Goal: Task Accomplishment & Management: Manage account settings

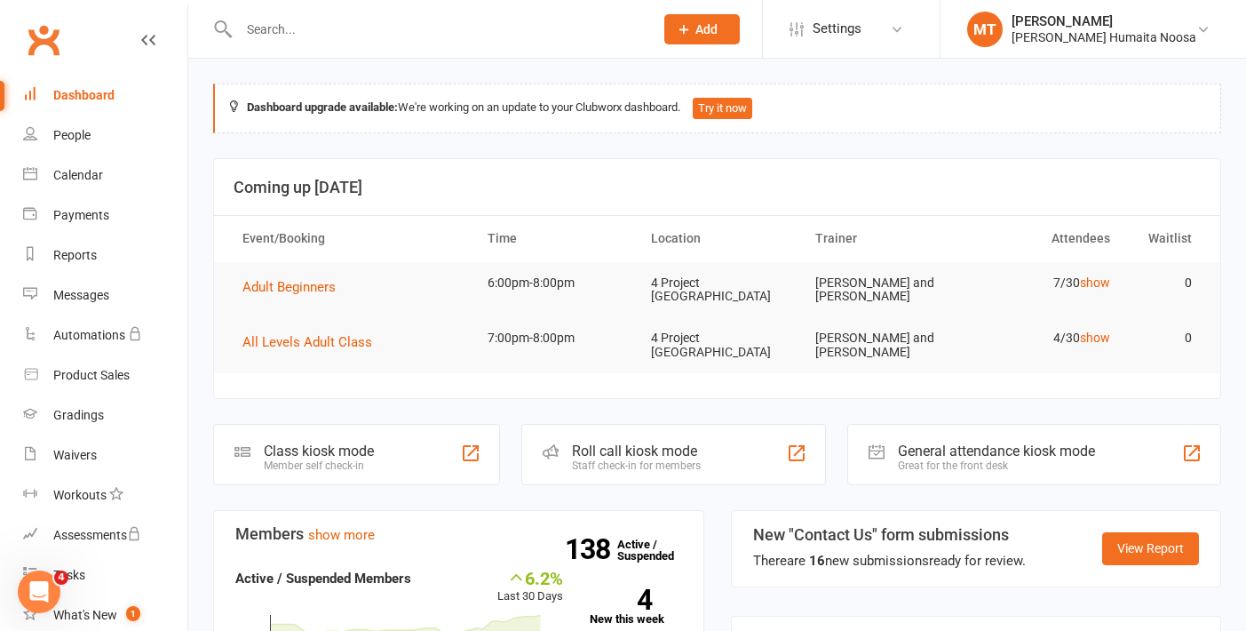
click at [313, 37] on input "text" at bounding box center [438, 29] width 408 height 25
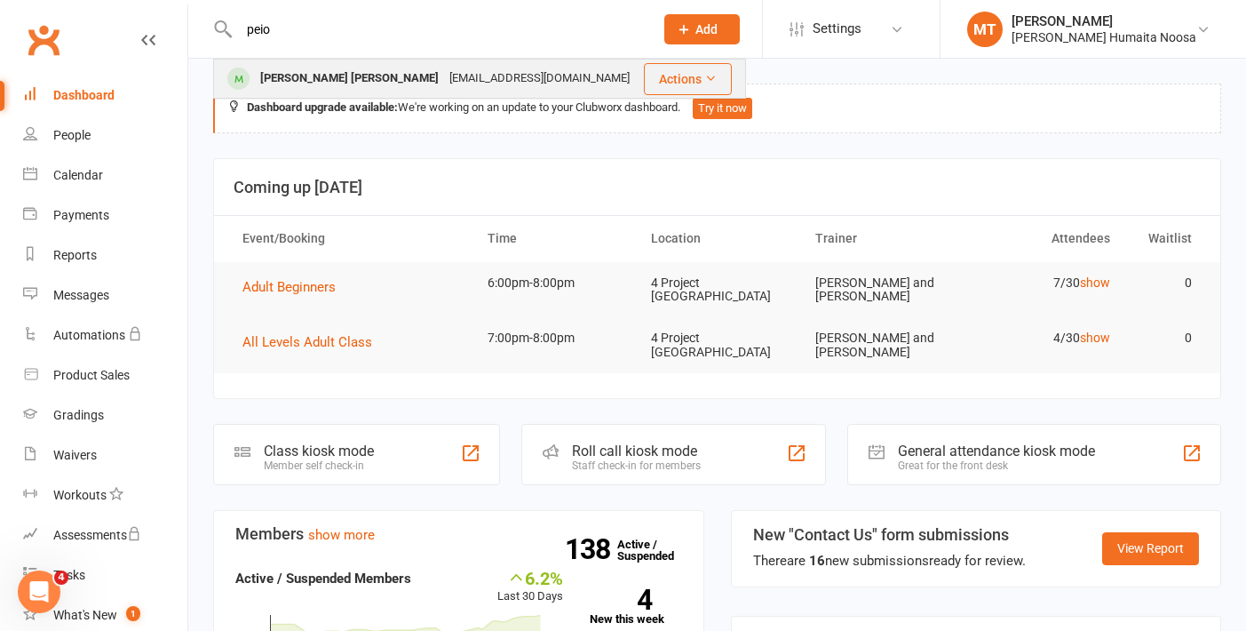
type input "peio"
click at [337, 81] on div "[PERSON_NAME] [PERSON_NAME]" at bounding box center [349, 79] width 189 height 26
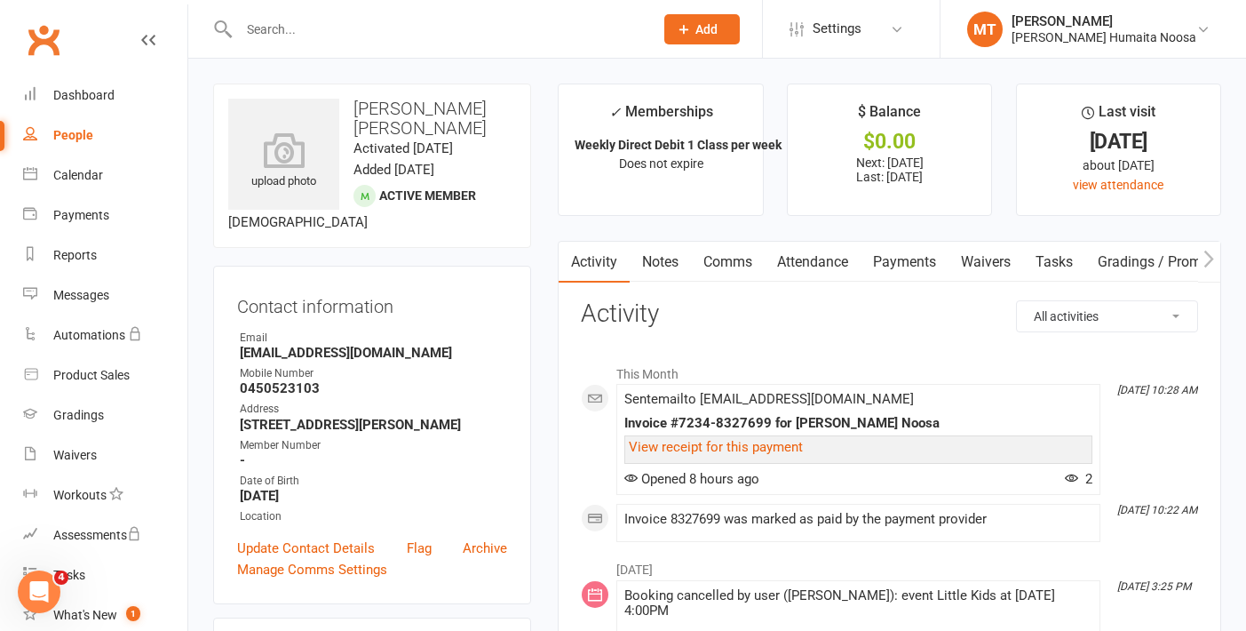
click at [923, 245] on link "Payments" at bounding box center [905, 262] width 88 height 41
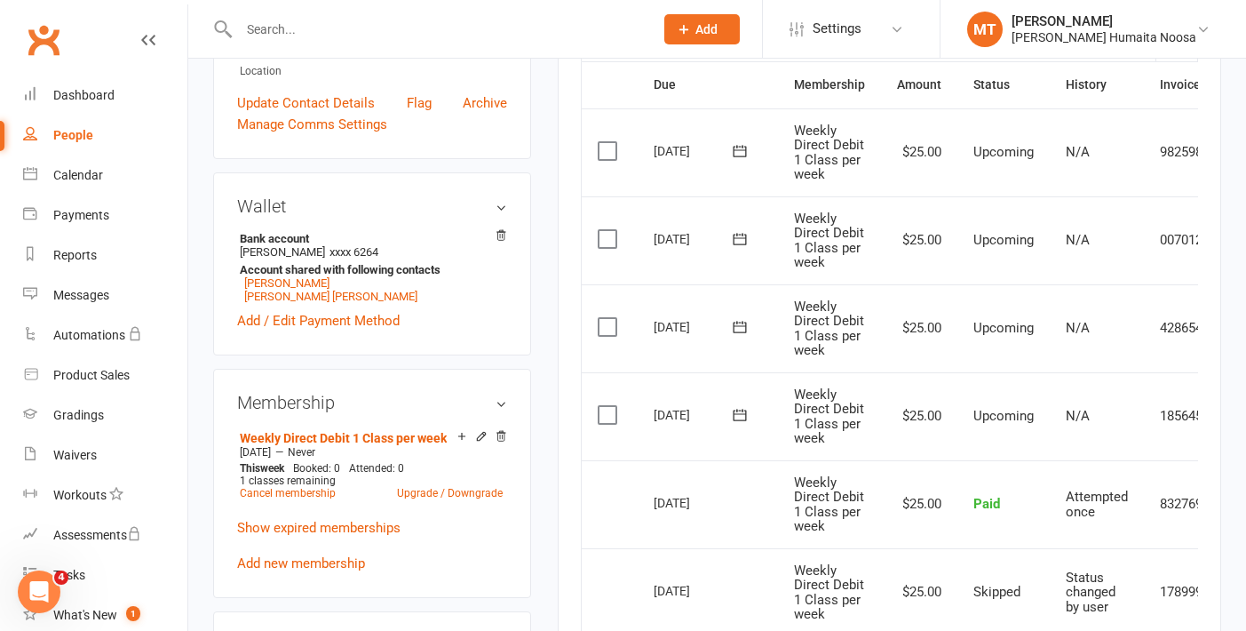
scroll to position [447, 0]
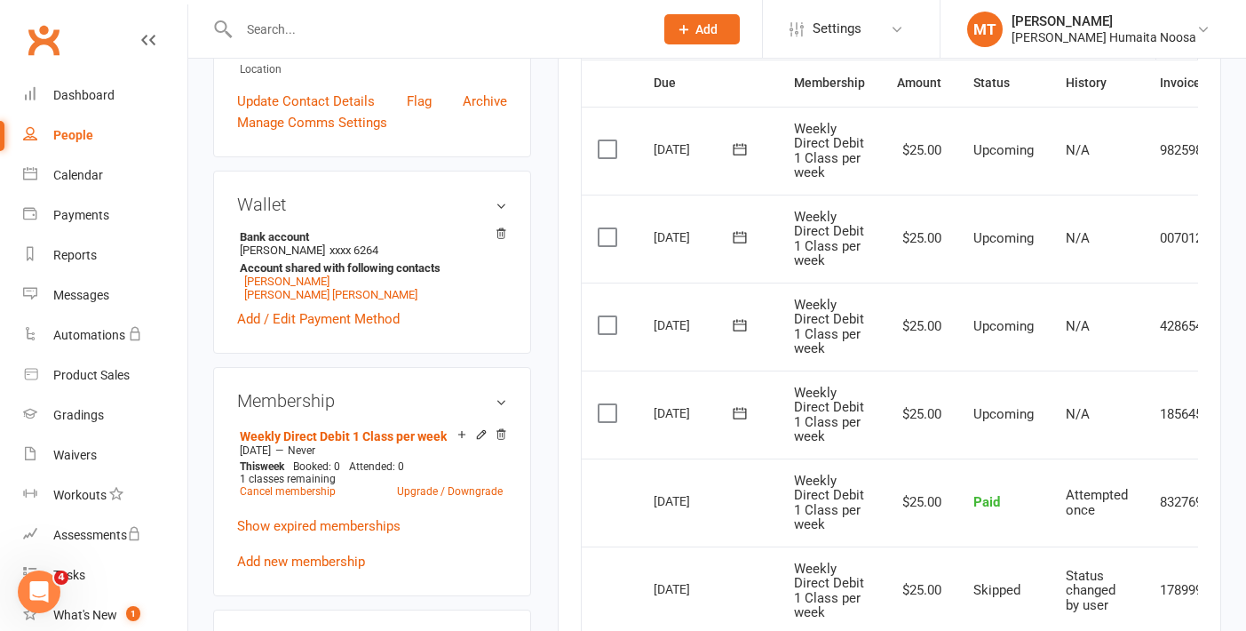
click at [603, 419] on label at bounding box center [610, 413] width 24 height 18
click at [603, 404] on input "checkbox" at bounding box center [604, 404] width 12 height 0
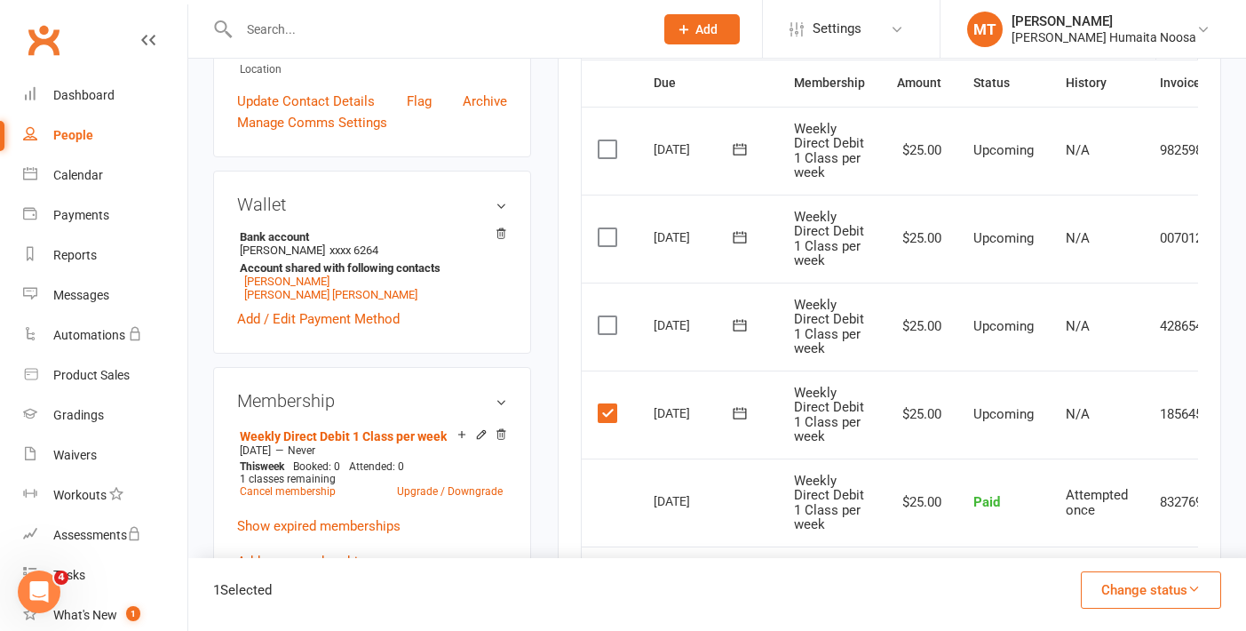
click at [606, 321] on label at bounding box center [610, 325] width 24 height 18
click at [606, 316] on input "checkbox" at bounding box center [604, 316] width 12 height 0
click at [602, 239] on label at bounding box center [610, 237] width 24 height 18
click at [602, 228] on input "checkbox" at bounding box center [604, 228] width 12 height 0
click at [607, 156] on label at bounding box center [610, 149] width 24 height 18
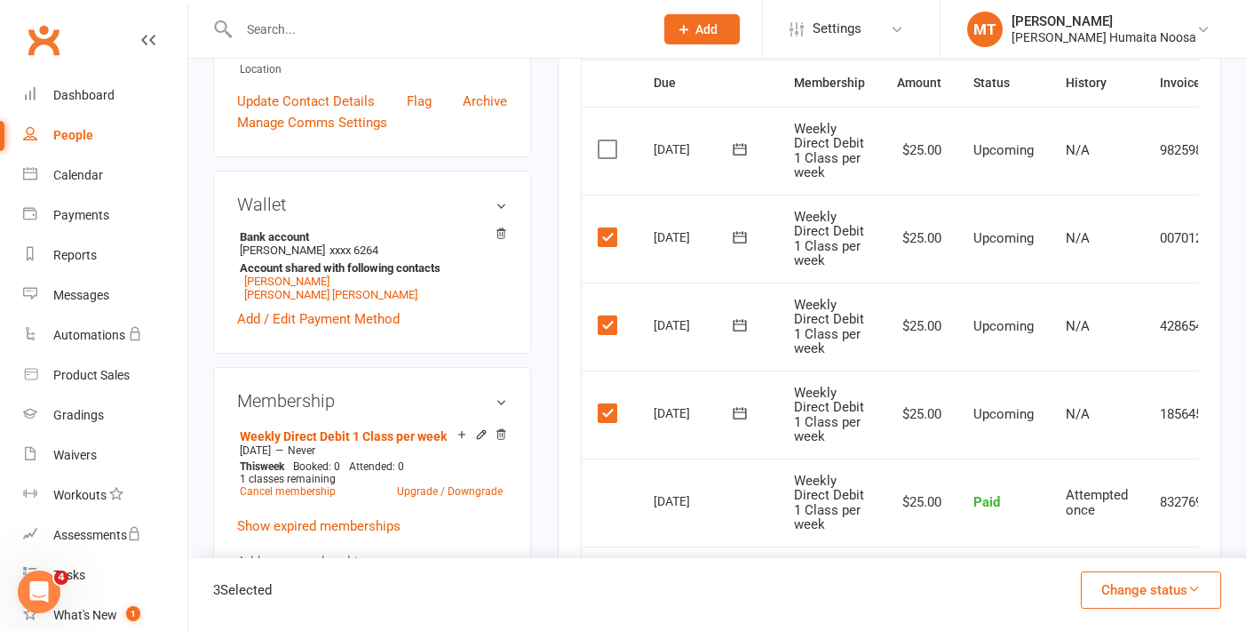
click at [607, 140] on input "checkbox" at bounding box center [604, 140] width 12 height 0
click at [1140, 585] on button "Change status" at bounding box center [1151, 589] width 140 height 37
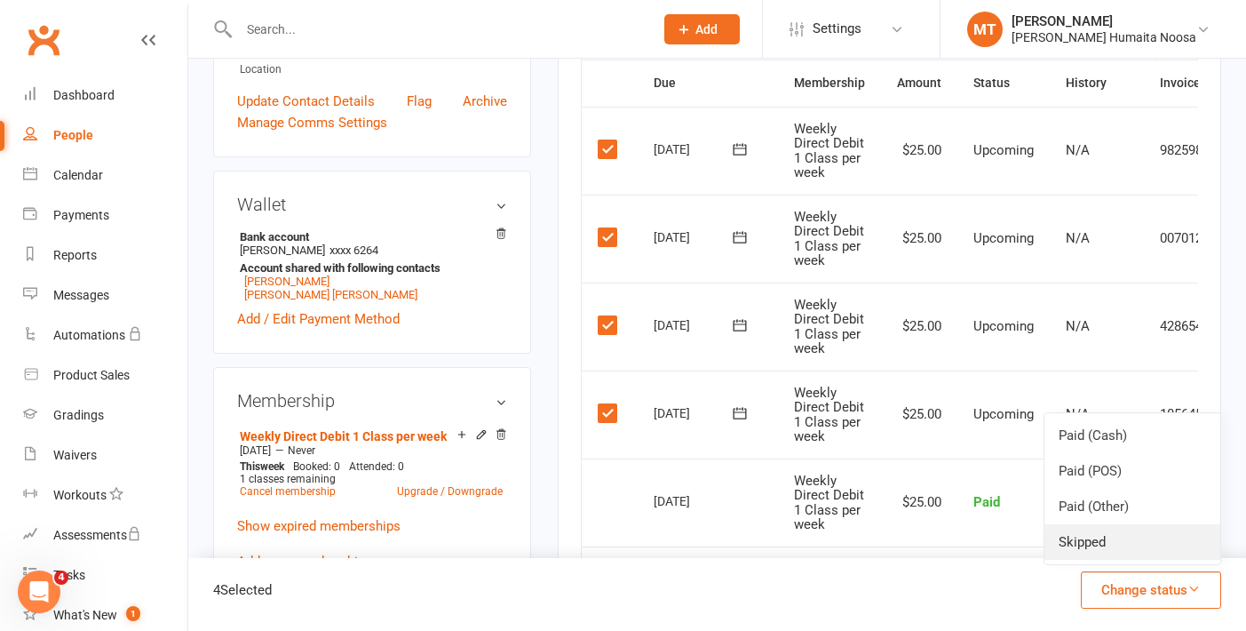
click at [1082, 536] on link "Skipped" at bounding box center [1132, 542] width 176 height 36
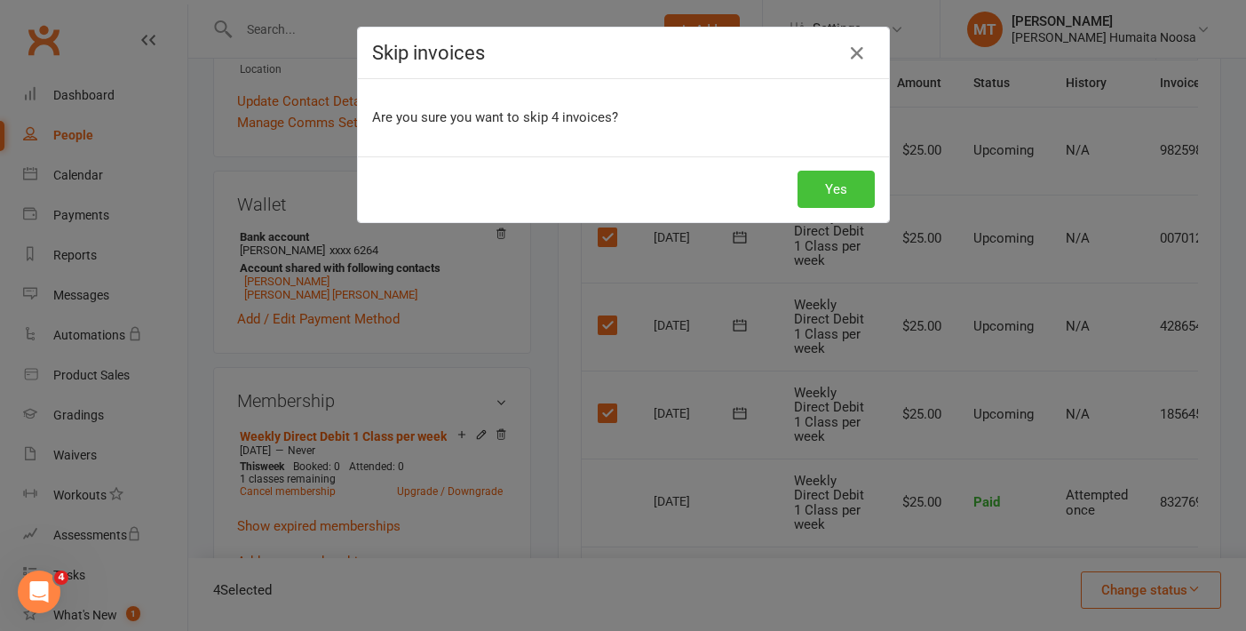
click at [830, 186] on button "Yes" at bounding box center [836, 189] width 77 height 37
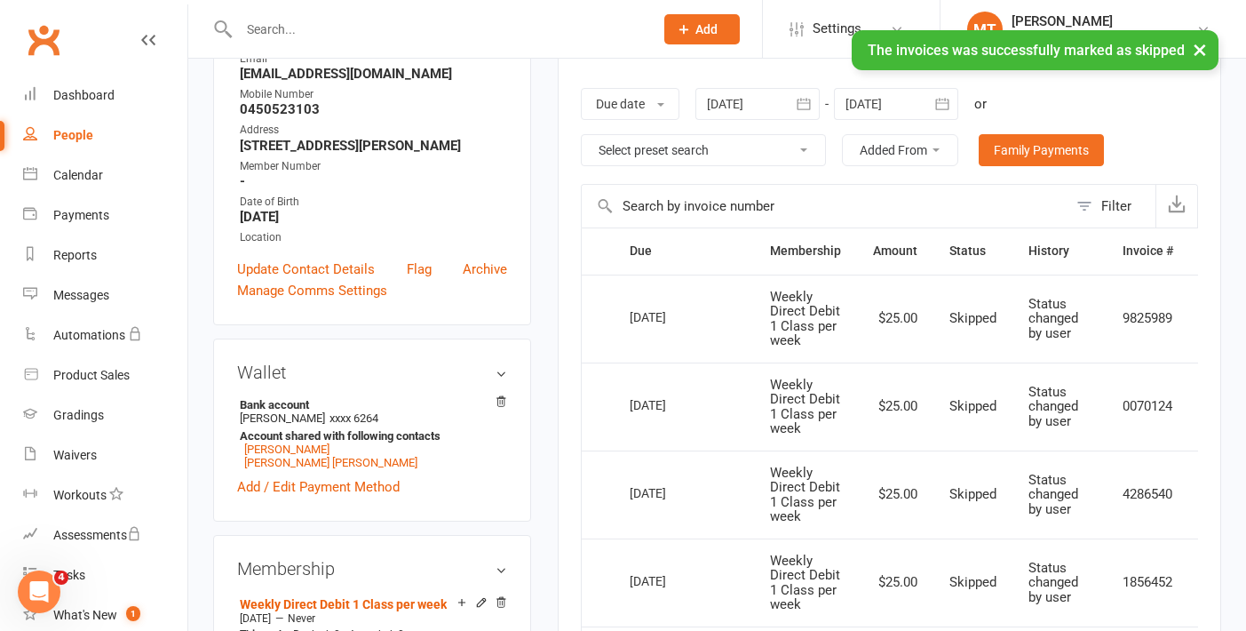
scroll to position [0, 0]
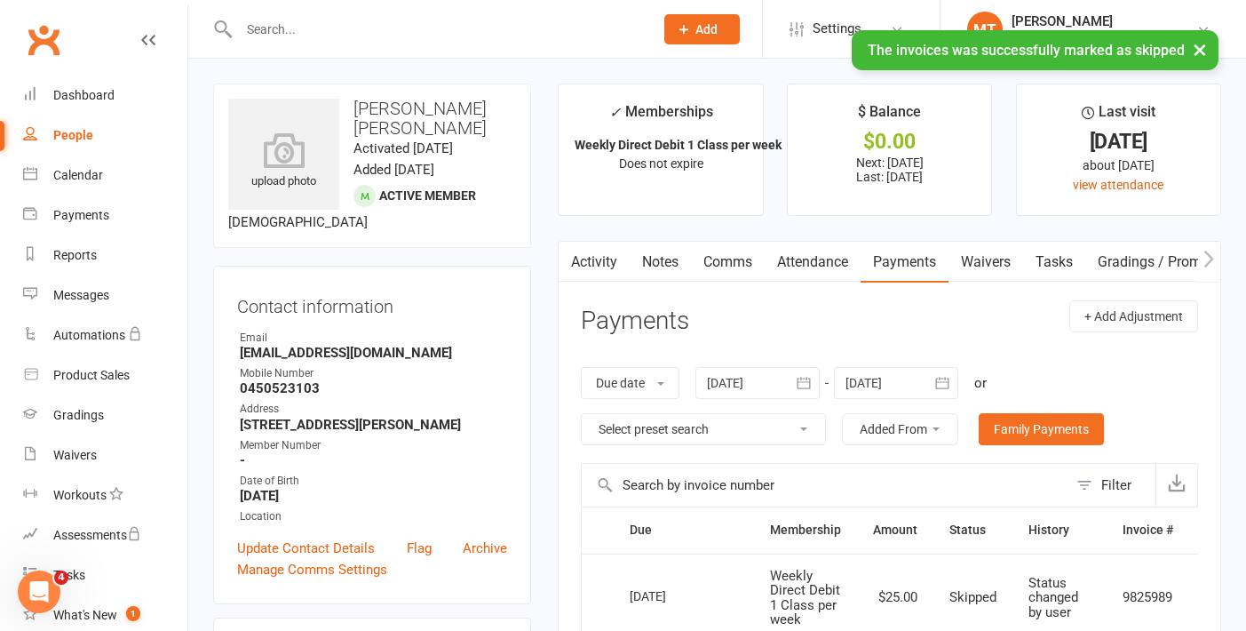
click at [330, 19] on input "text" at bounding box center [438, 29] width 408 height 25
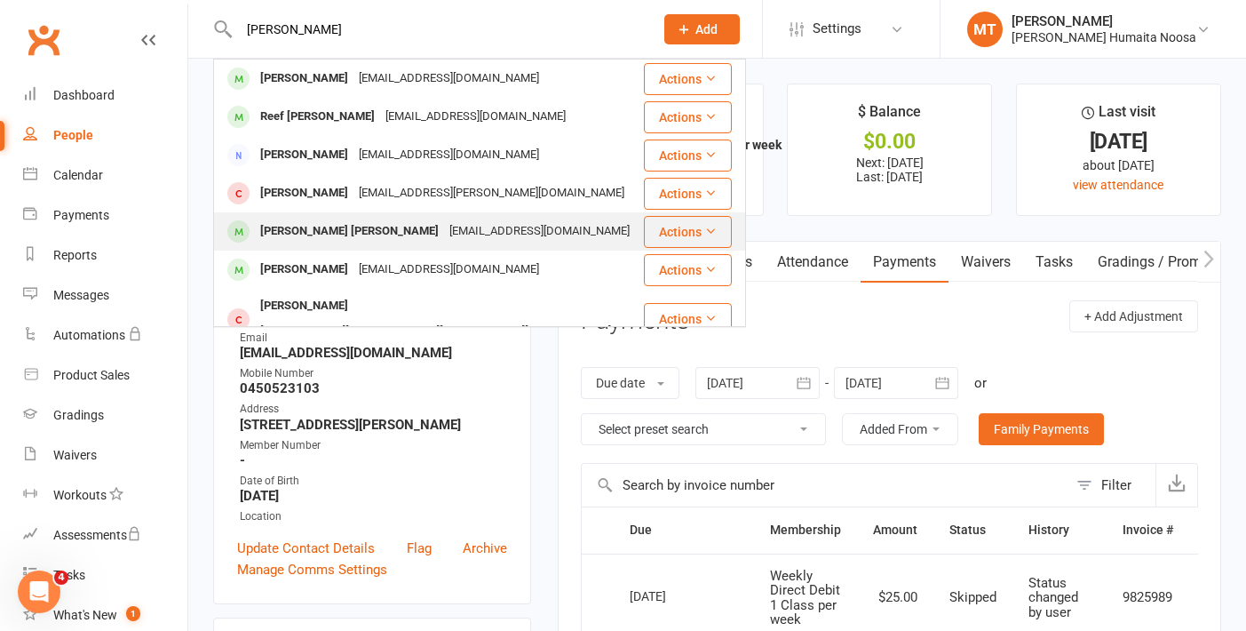
type input "[PERSON_NAME]"
click at [322, 222] on div "[PERSON_NAME] [PERSON_NAME]" at bounding box center [349, 231] width 189 height 26
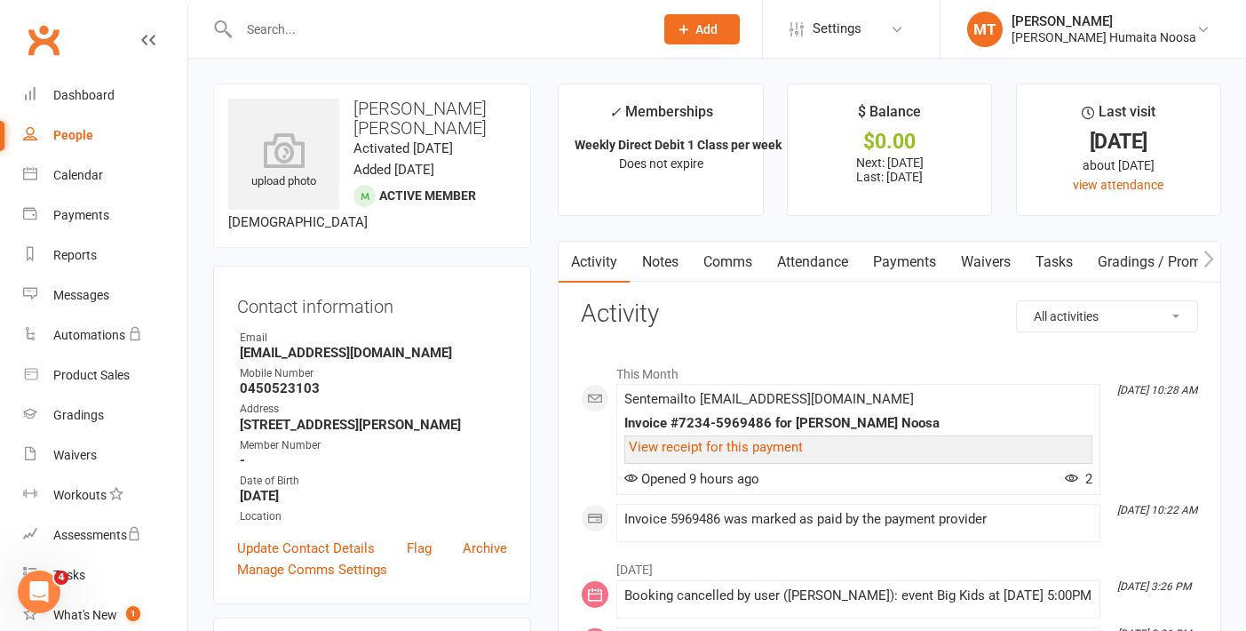
click at [893, 262] on link "Payments" at bounding box center [905, 262] width 88 height 41
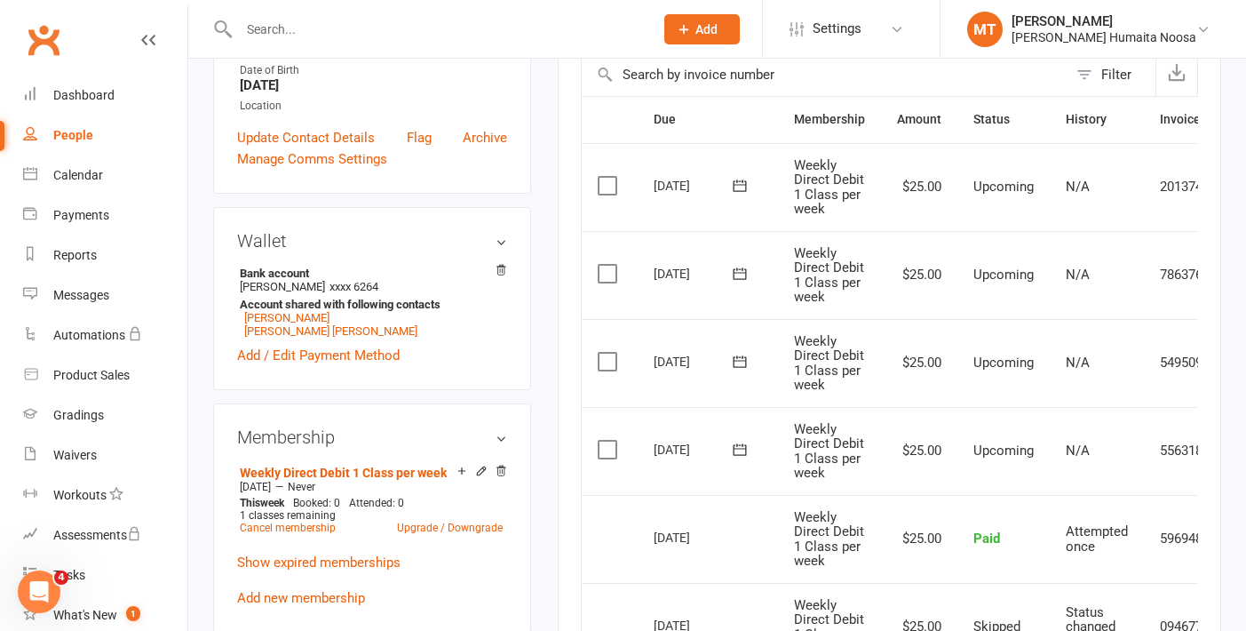
scroll to position [411, 0]
click at [599, 445] on label at bounding box center [610, 449] width 24 height 18
click at [599, 440] on input "checkbox" at bounding box center [604, 440] width 12 height 0
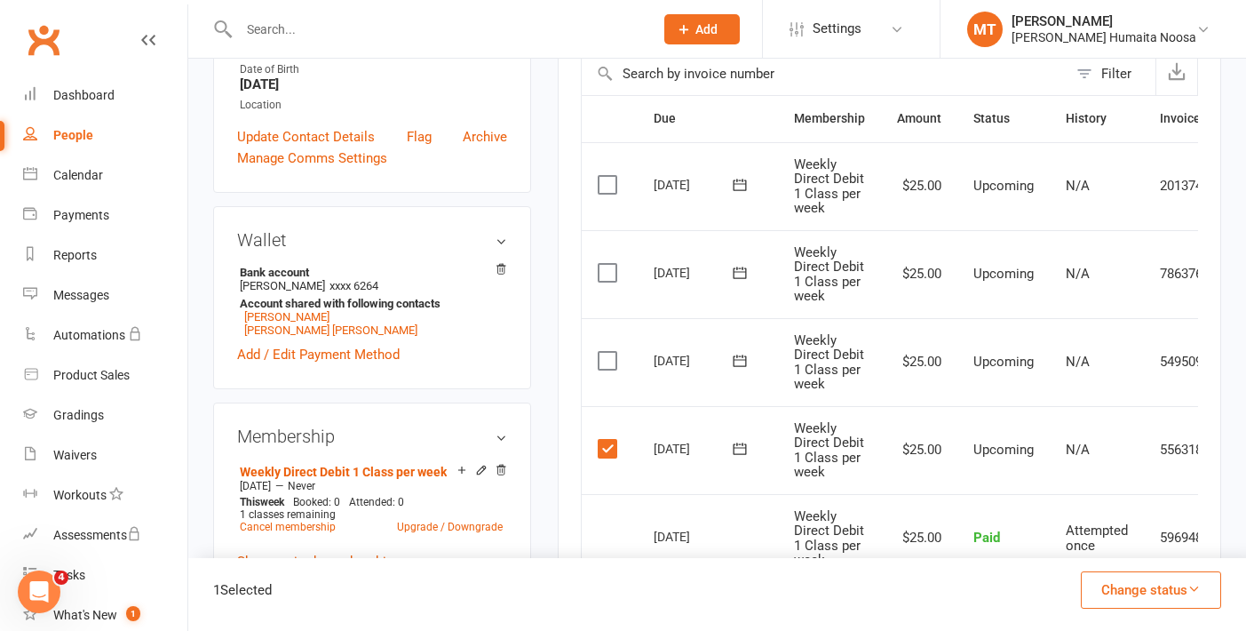
click at [610, 366] on label at bounding box center [610, 361] width 24 height 18
click at [609, 352] on input "checkbox" at bounding box center [604, 352] width 12 height 0
click at [607, 258] on td "Select this" at bounding box center [610, 274] width 56 height 88
click at [607, 277] on label at bounding box center [610, 273] width 24 height 18
click at [607, 264] on input "checkbox" at bounding box center [604, 264] width 12 height 0
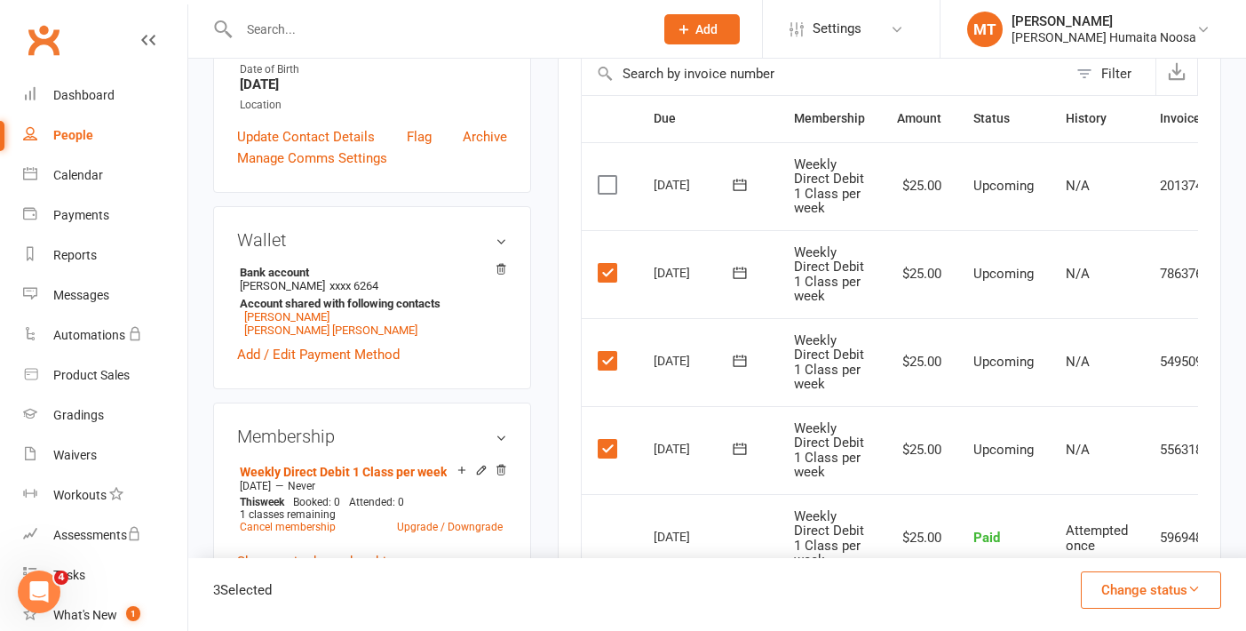
click at [607, 192] on label at bounding box center [610, 185] width 24 height 18
click at [607, 176] on input "checkbox" at bounding box center [604, 176] width 12 height 0
click at [1126, 593] on button "Change status" at bounding box center [1151, 589] width 140 height 37
click at [1084, 539] on link "Skipped" at bounding box center [1132, 542] width 176 height 36
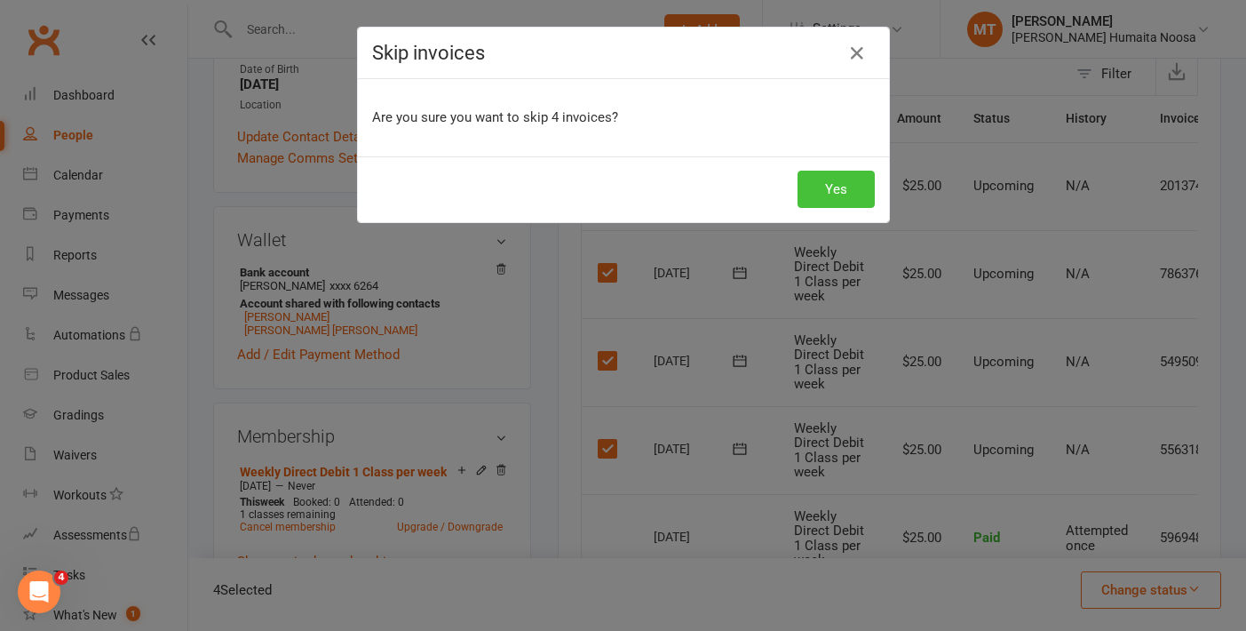
click at [832, 187] on button "Yes" at bounding box center [836, 189] width 77 height 37
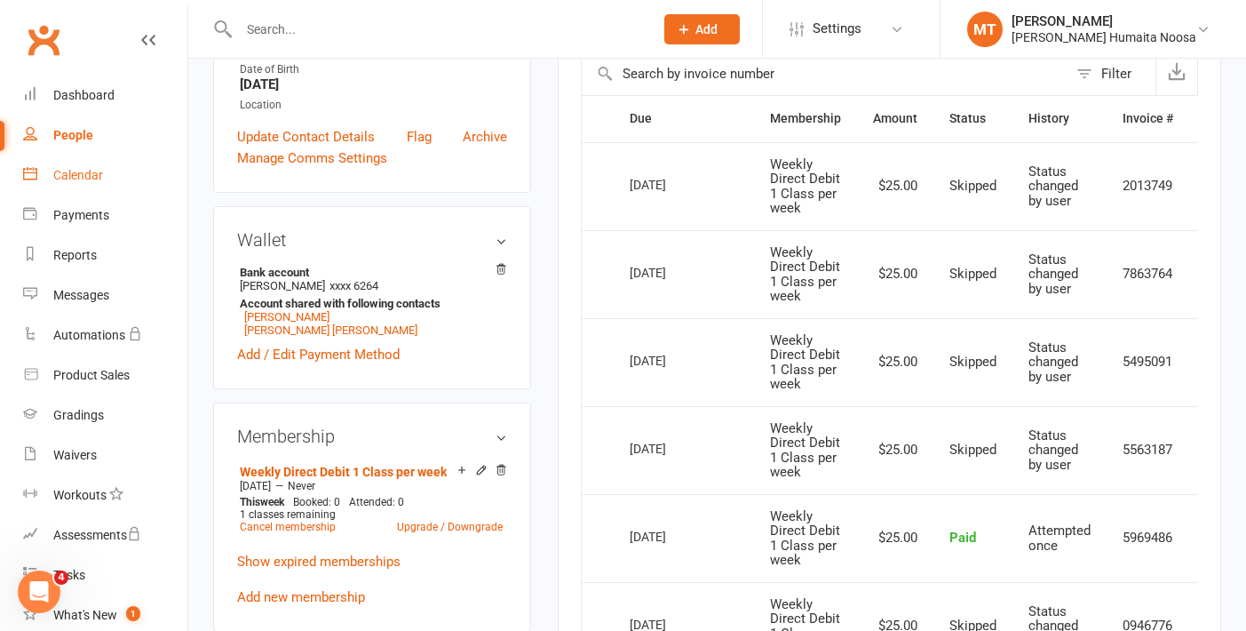
click at [77, 176] on div "Calendar" at bounding box center [78, 175] width 50 height 14
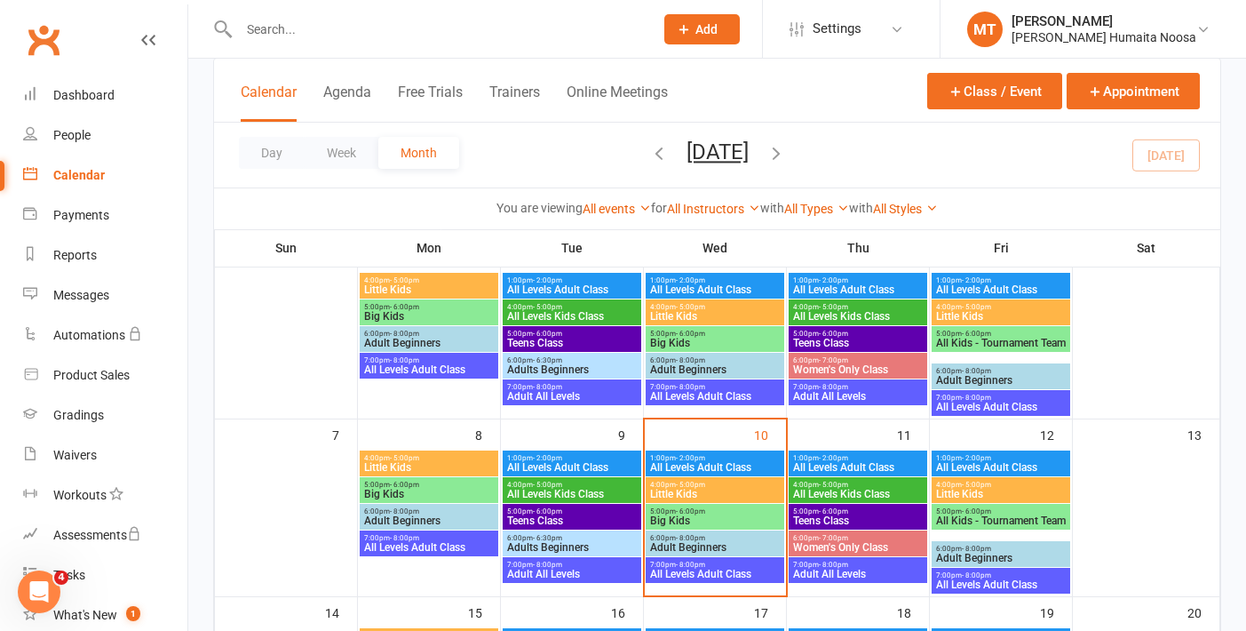
scroll to position [154, 0]
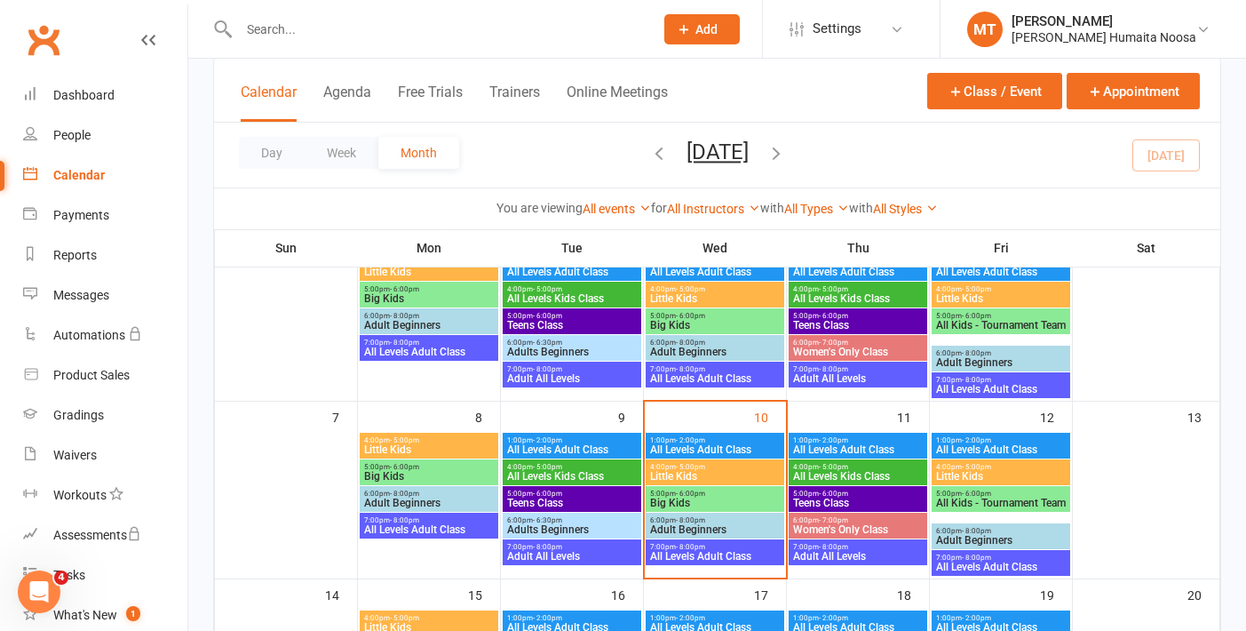
click at [821, 494] on span "- 6:00pm" at bounding box center [833, 493] width 29 height 8
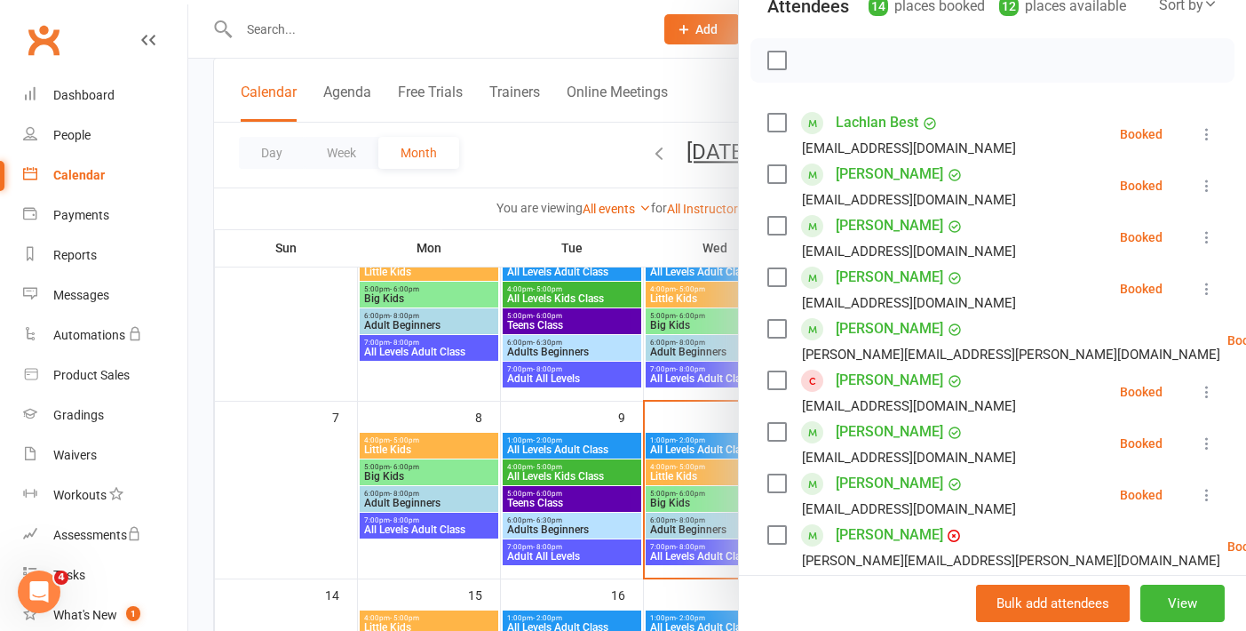
scroll to position [220, 0]
click at [1208, 387] on icon at bounding box center [1207, 394] width 18 height 18
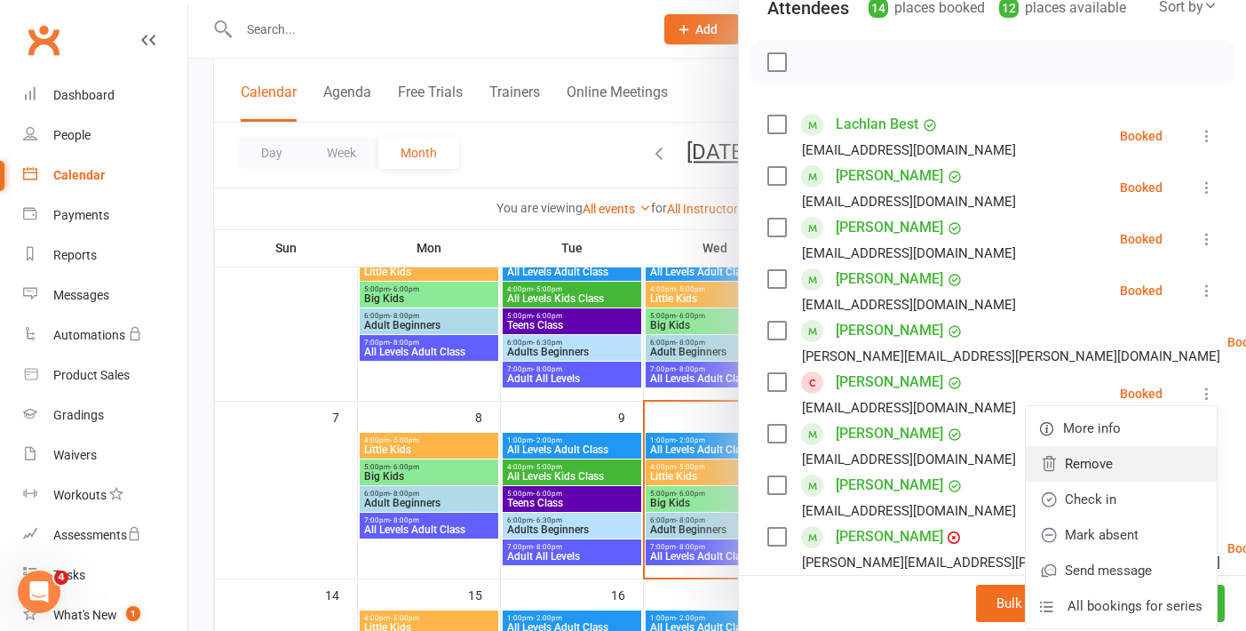
click at [1128, 449] on link "Remove" at bounding box center [1121, 464] width 191 height 36
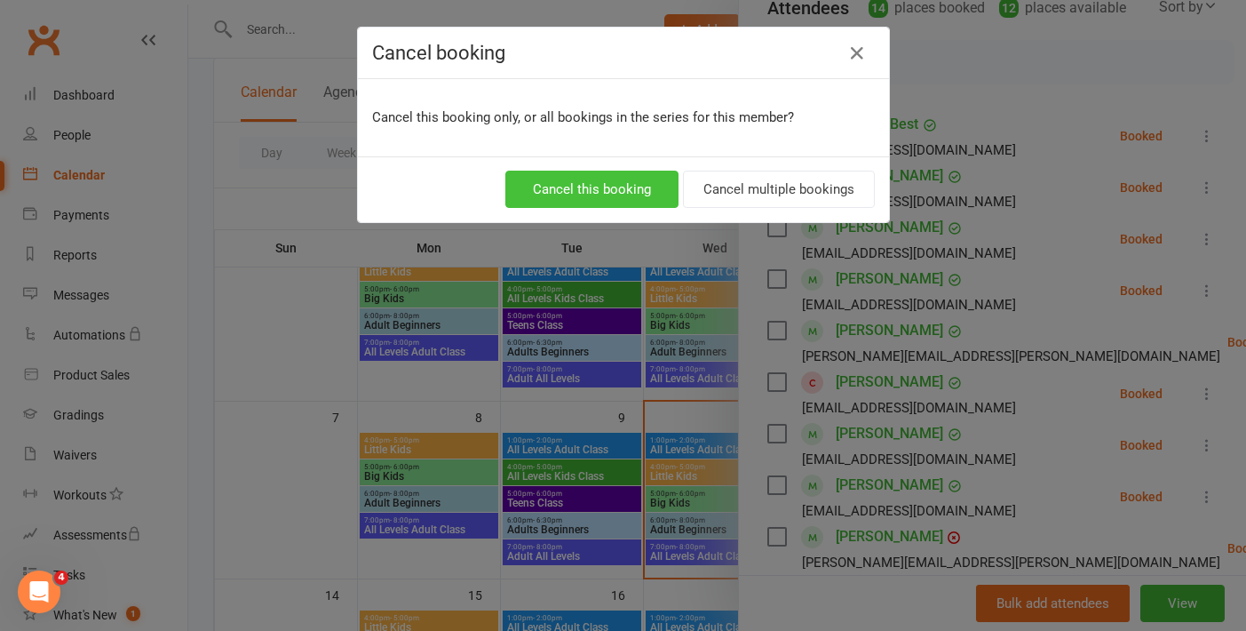
click at [557, 189] on button "Cancel this booking" at bounding box center [591, 189] width 173 height 37
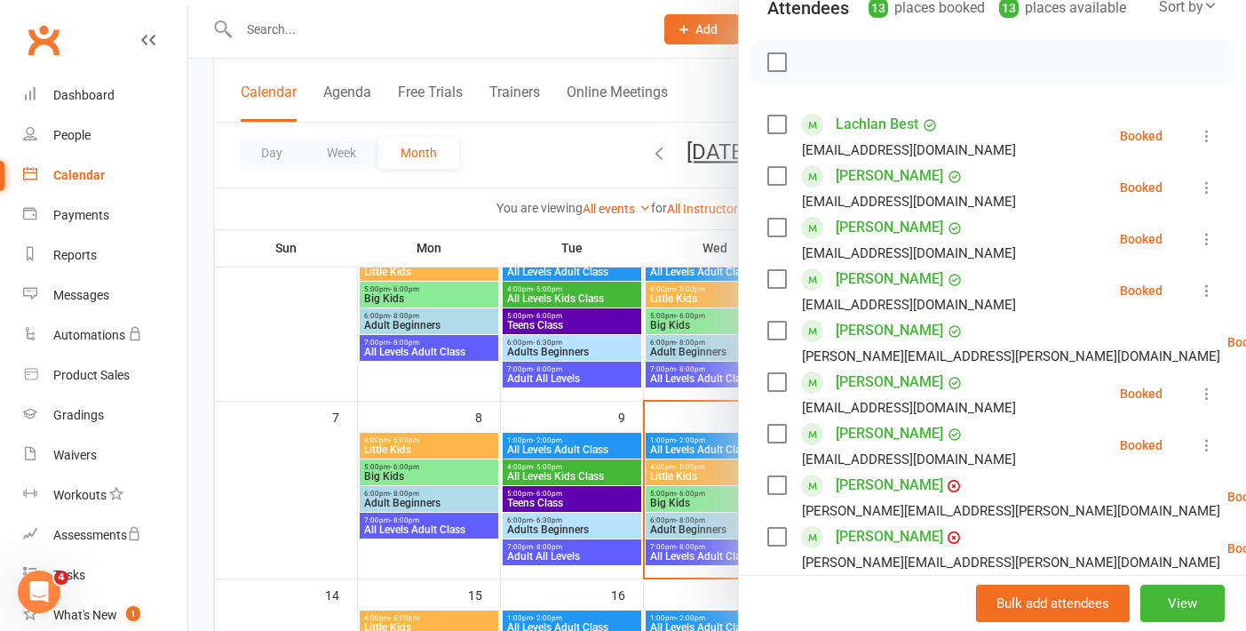
click at [286, 33] on div at bounding box center [717, 315] width 1058 height 631
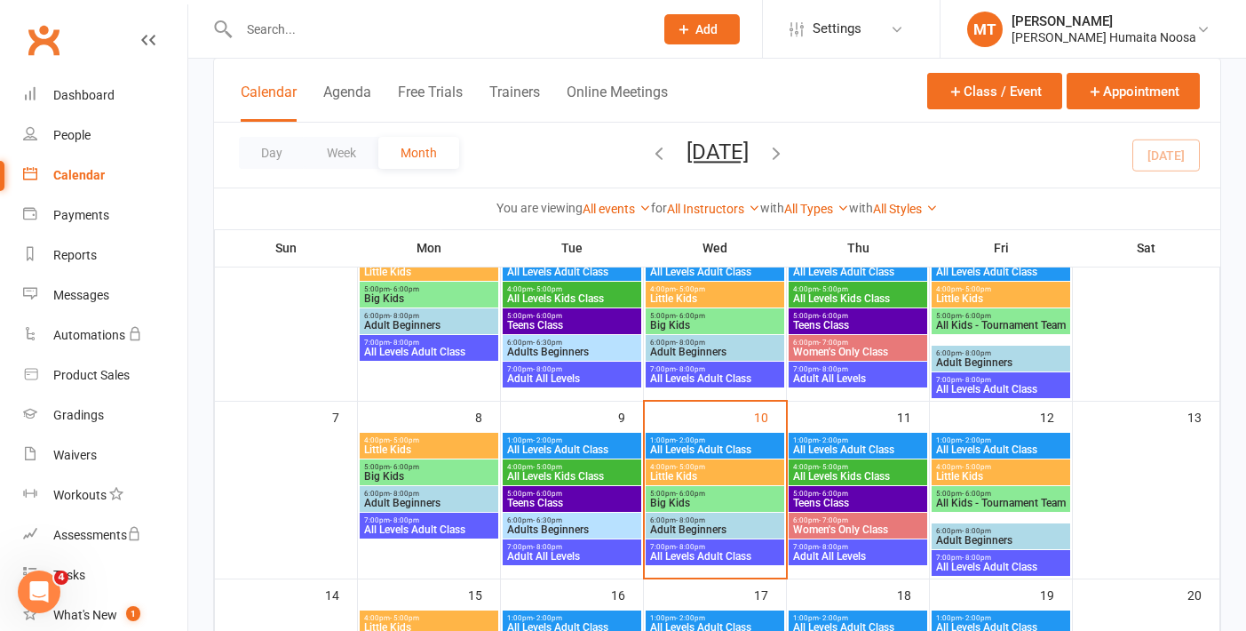
click at [269, 28] on input "text" at bounding box center [438, 29] width 408 height 25
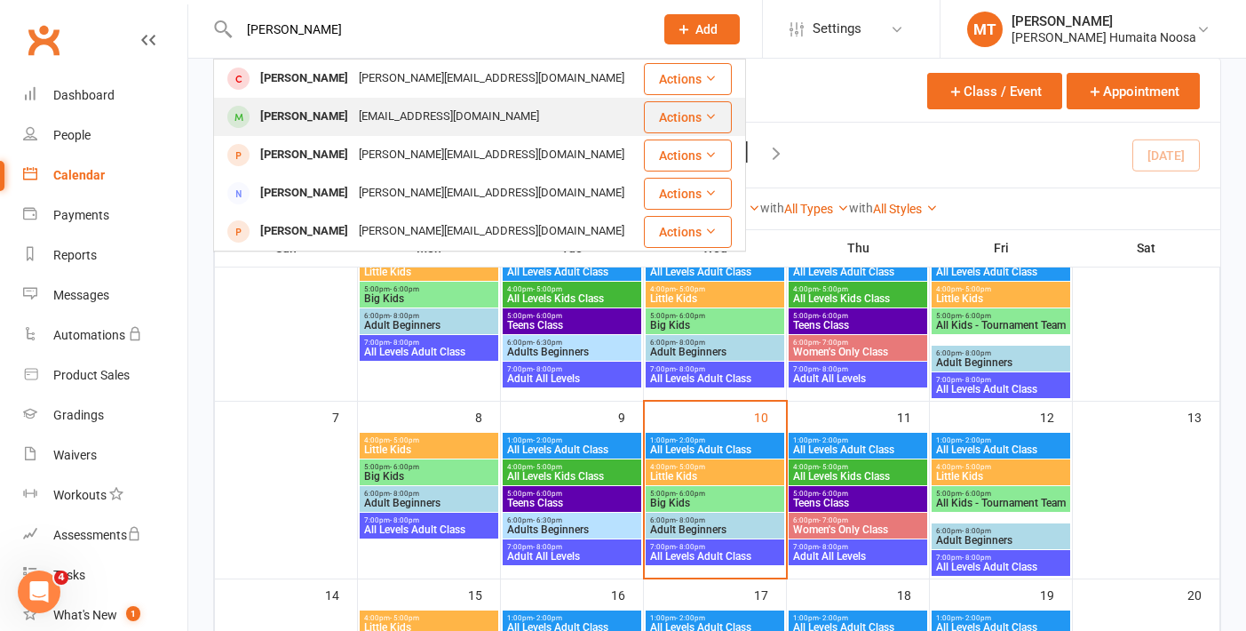
type input "[PERSON_NAME]"
click at [295, 114] on div "[PERSON_NAME]" at bounding box center [304, 117] width 99 height 26
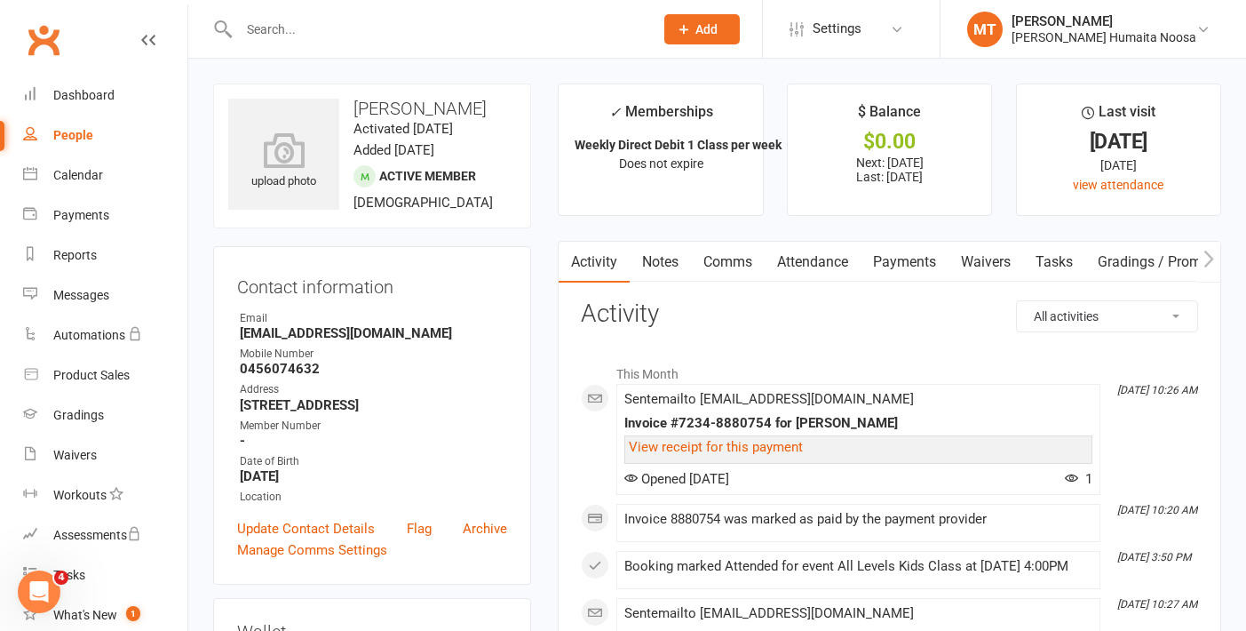
click at [917, 259] on link "Payments" at bounding box center [905, 262] width 88 height 41
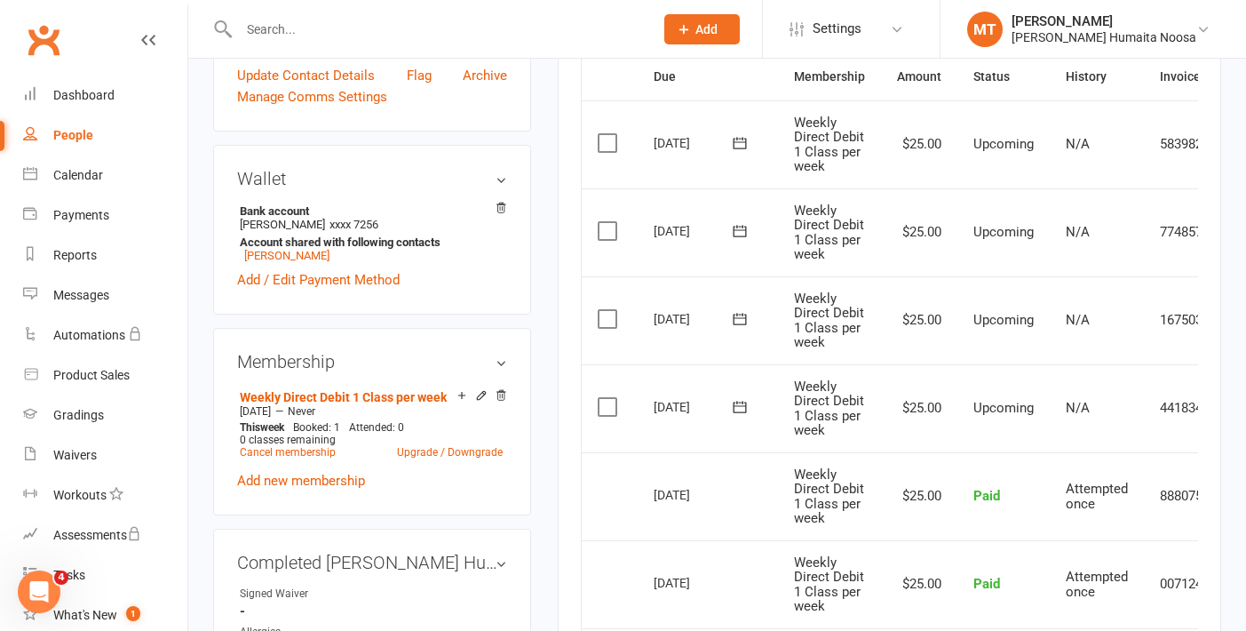
scroll to position [450, 0]
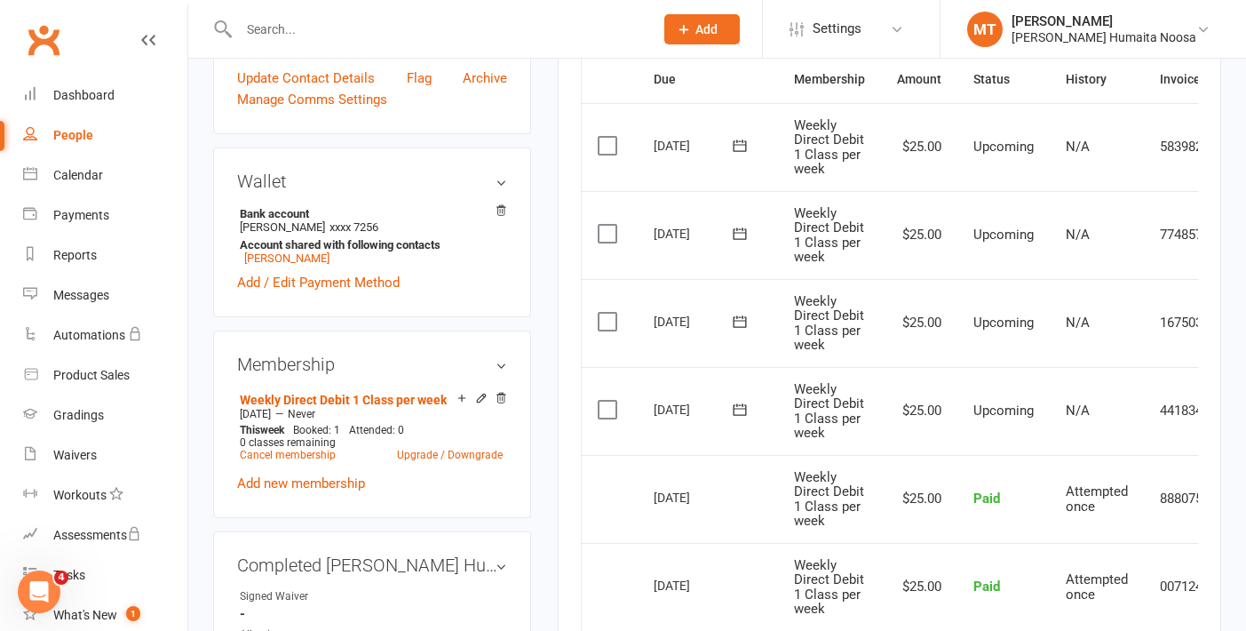
click at [603, 405] on label at bounding box center [610, 410] width 24 height 18
click at [603, 401] on input "checkbox" at bounding box center [604, 401] width 12 height 0
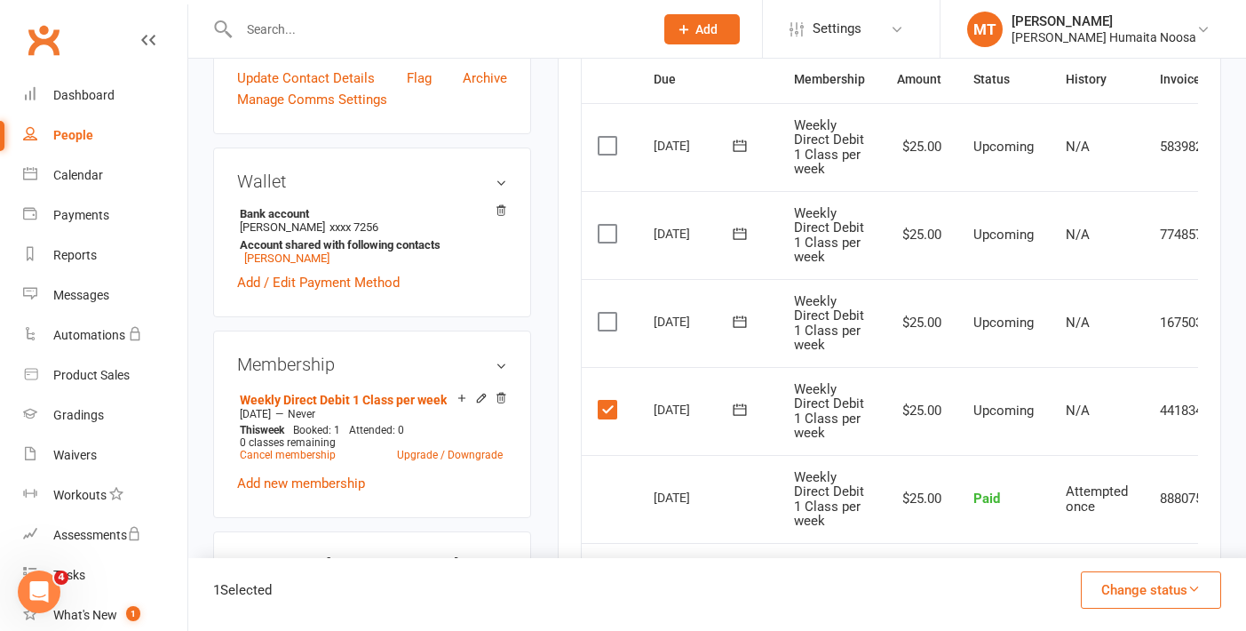
click at [605, 327] on label at bounding box center [610, 322] width 24 height 18
click at [605, 313] on input "checkbox" at bounding box center [604, 313] width 12 height 0
click at [606, 228] on label at bounding box center [610, 234] width 24 height 18
click at [606, 225] on input "checkbox" at bounding box center [604, 225] width 12 height 0
click at [611, 143] on label at bounding box center [610, 146] width 24 height 18
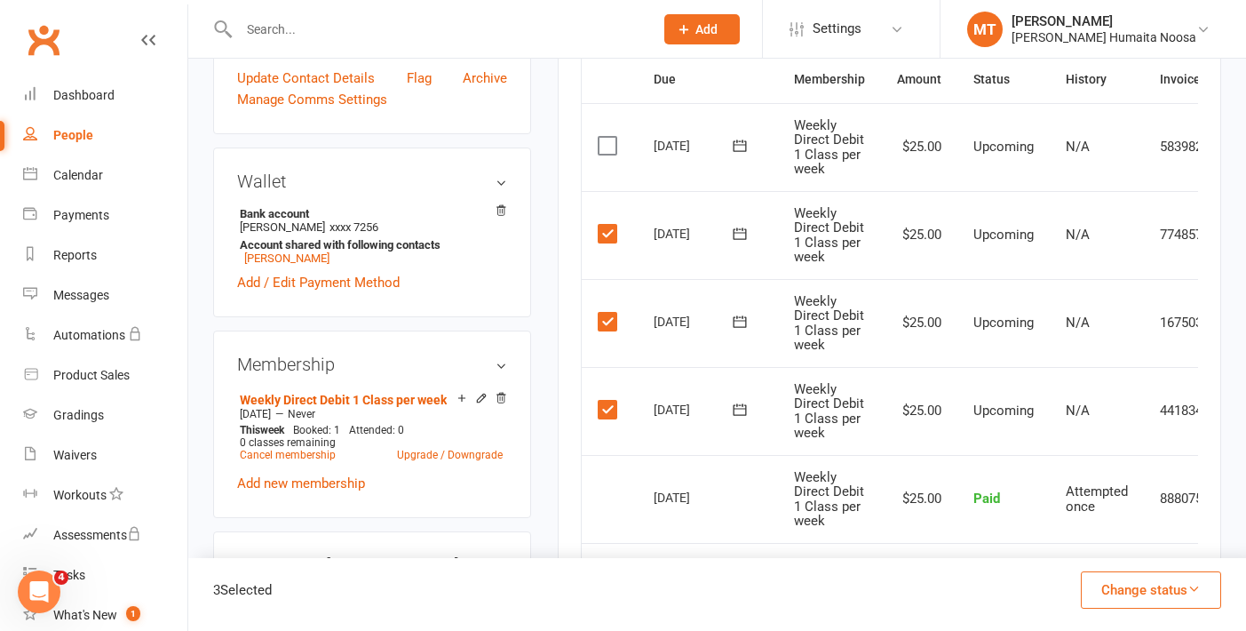
click at [609, 137] on input "checkbox" at bounding box center [604, 137] width 12 height 0
click at [1153, 590] on button "Change status" at bounding box center [1151, 589] width 140 height 37
click at [1107, 548] on link "Skipped" at bounding box center [1132, 542] width 176 height 36
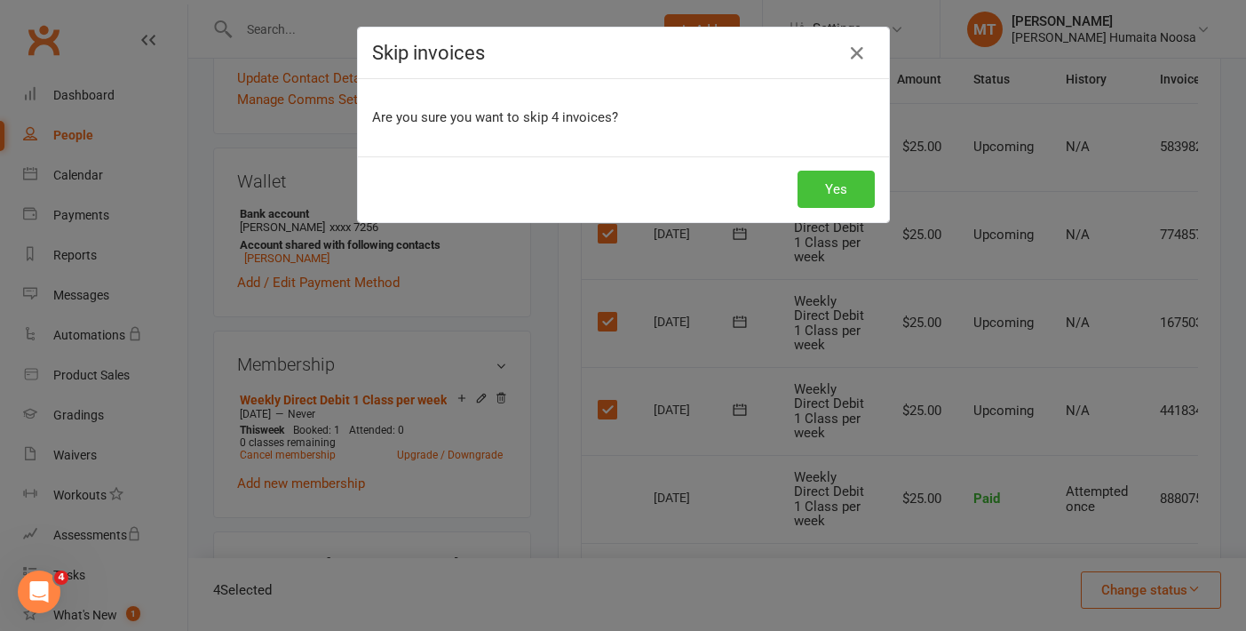
click at [833, 183] on button "Yes" at bounding box center [836, 189] width 77 height 37
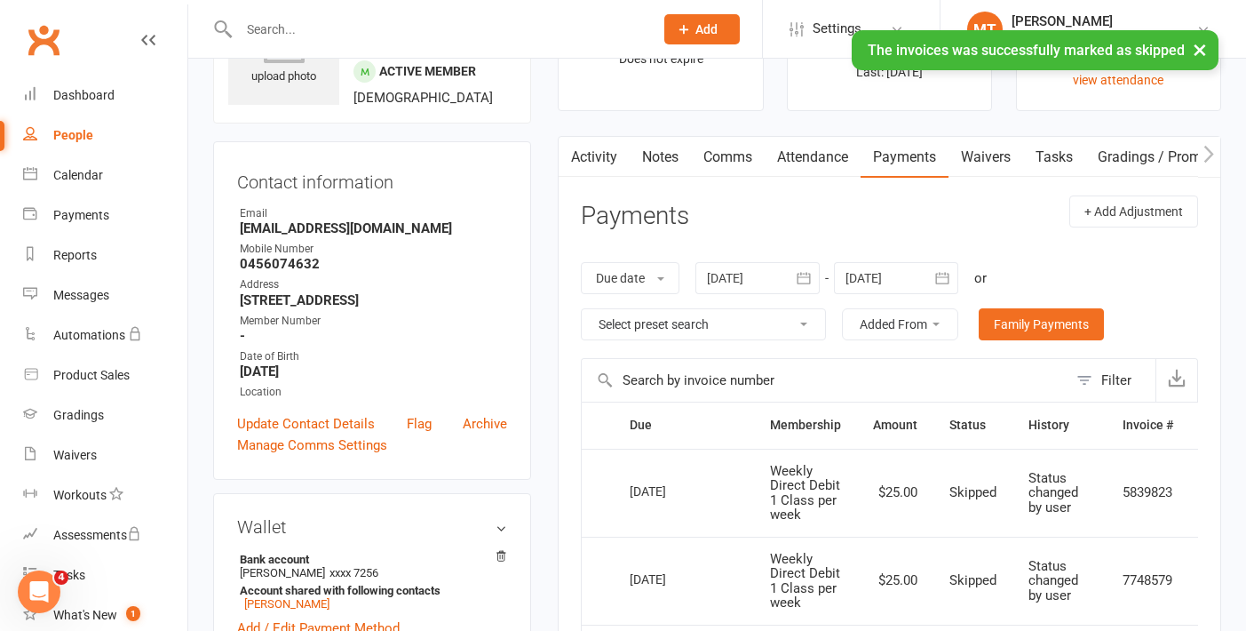
scroll to position [0, 0]
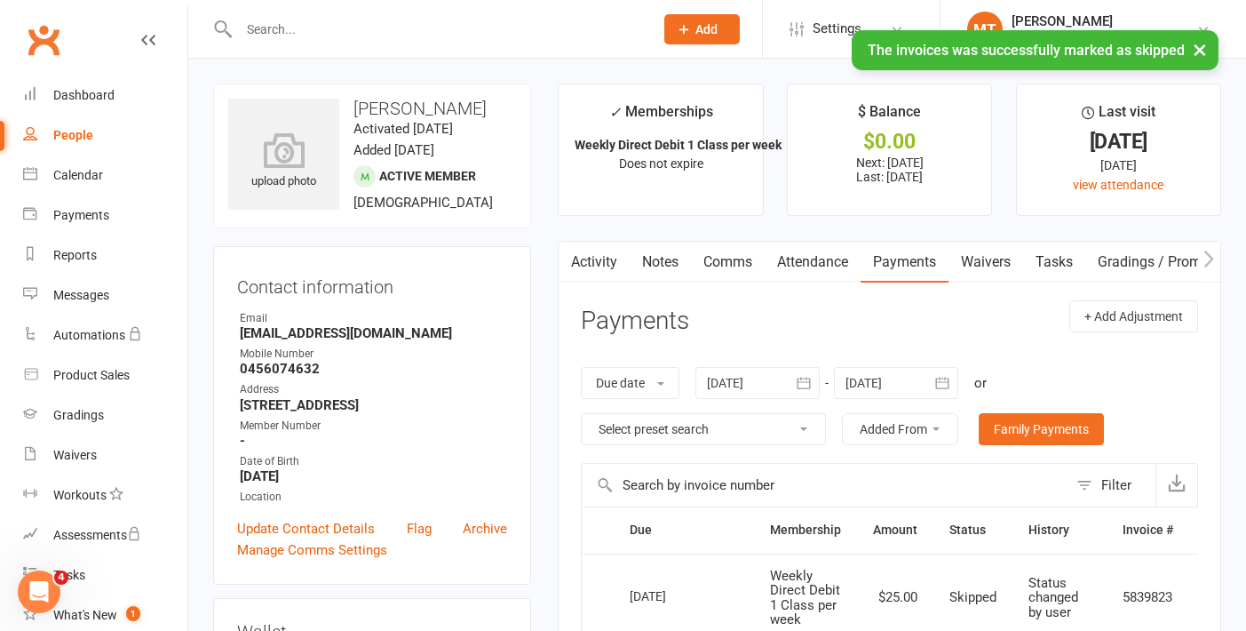
click at [368, 25] on input "text" at bounding box center [438, 29] width 408 height 25
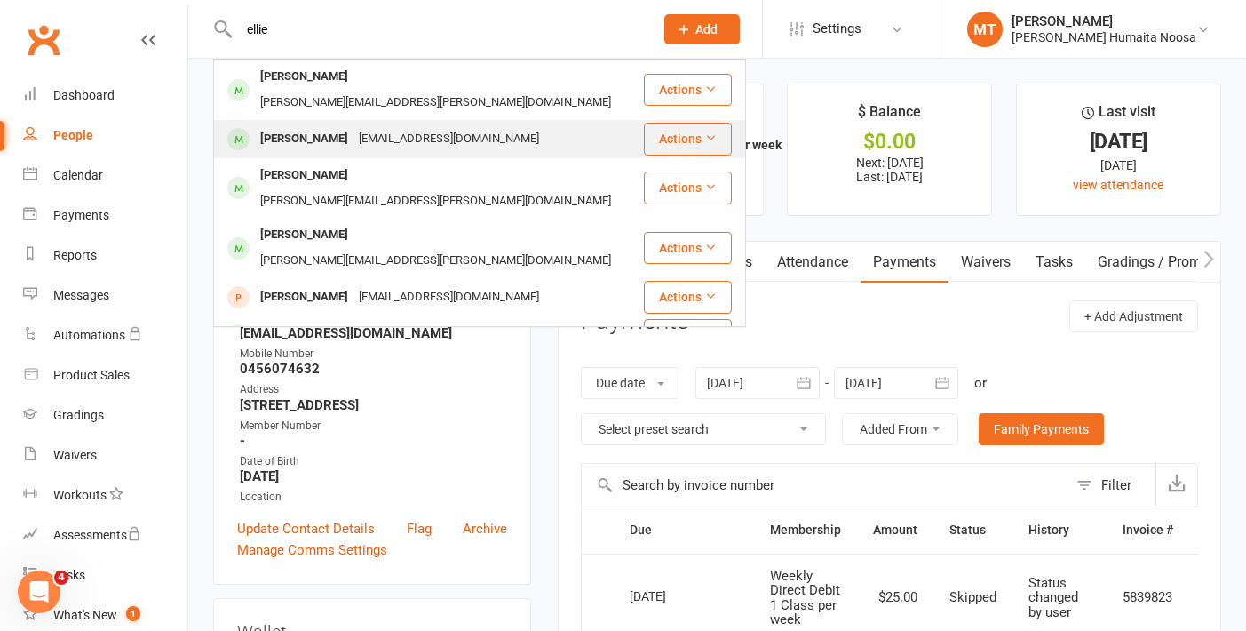
type input "ellie"
click at [470, 126] on div "[EMAIL_ADDRESS][DOMAIN_NAME]" at bounding box center [448, 139] width 191 height 26
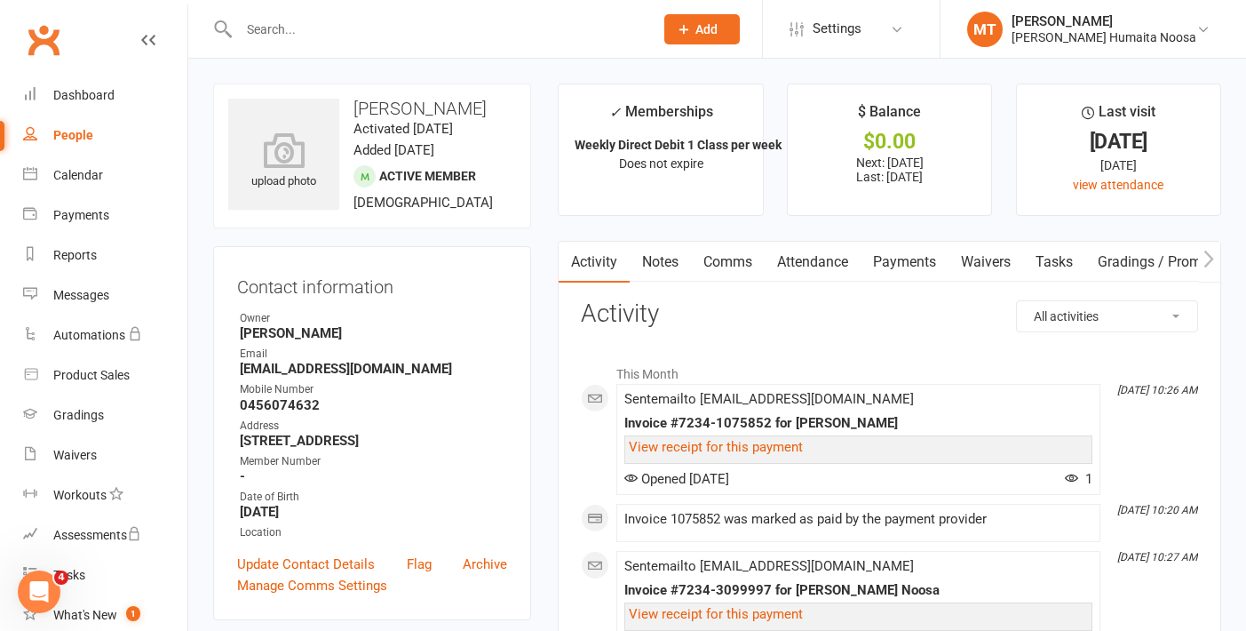
click at [948, 260] on link "Payments" at bounding box center [905, 262] width 88 height 41
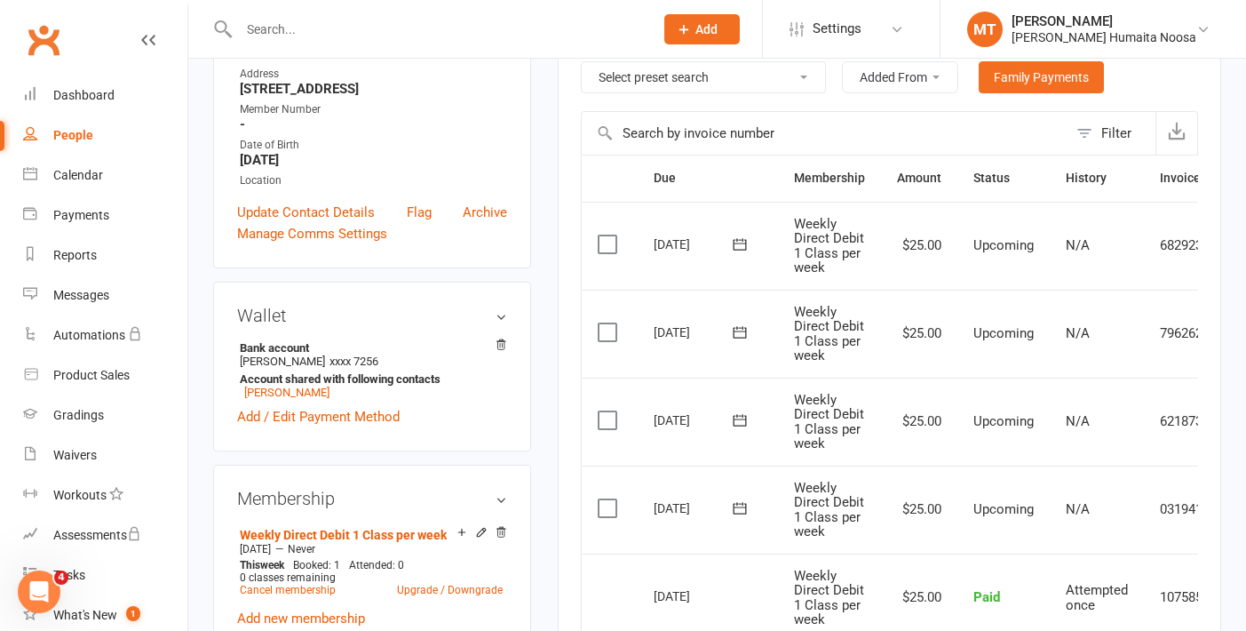
scroll to position [354, 0]
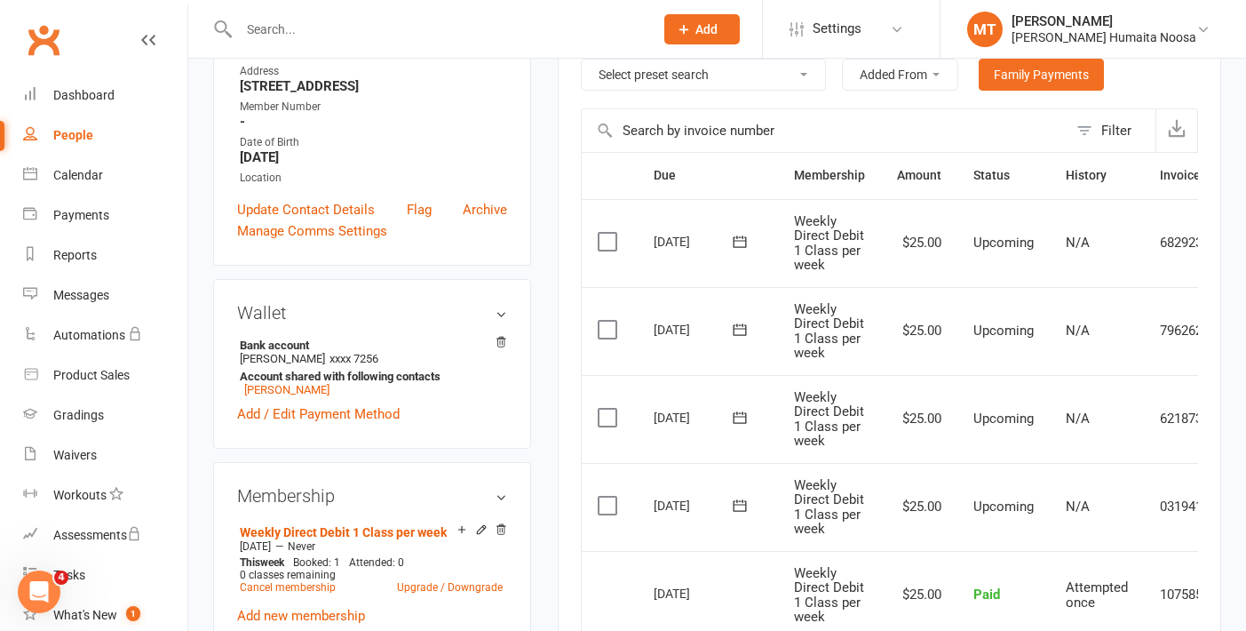
click at [599, 507] on label at bounding box center [610, 505] width 24 height 18
click at [599, 496] on input "checkbox" at bounding box center [604, 496] width 12 height 0
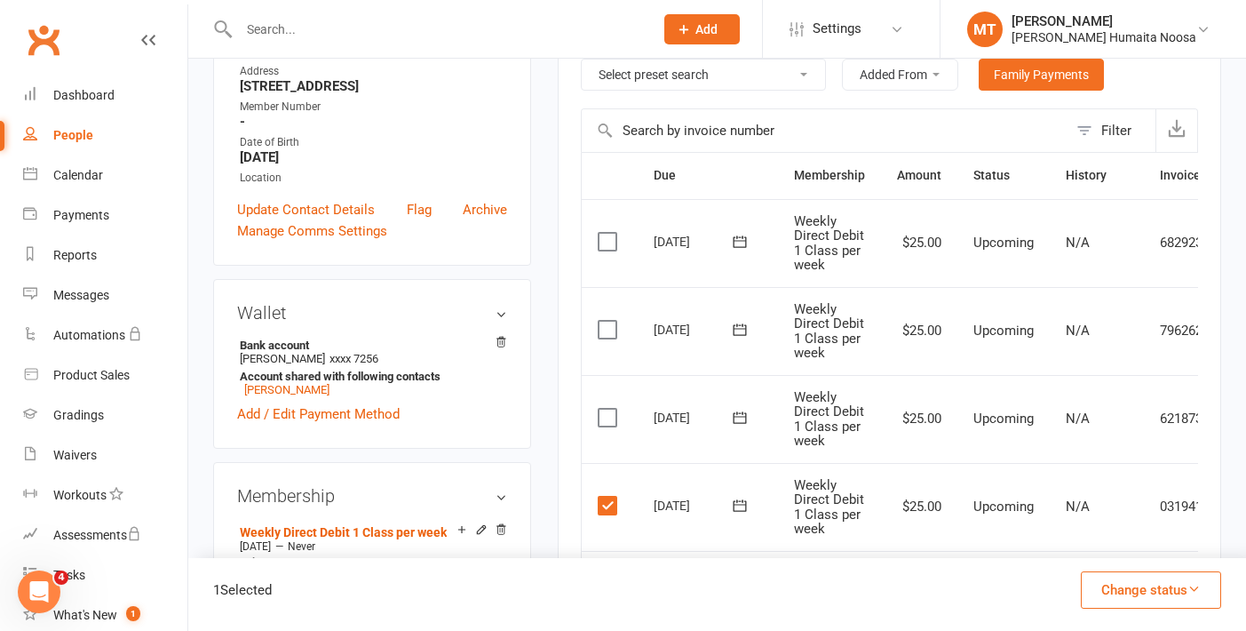
click at [604, 425] on label at bounding box center [610, 418] width 24 height 18
click at [604, 409] on input "checkbox" at bounding box center [604, 409] width 12 height 0
click at [600, 324] on label at bounding box center [610, 330] width 24 height 18
click at [600, 321] on input "checkbox" at bounding box center [604, 321] width 12 height 0
click at [606, 241] on label at bounding box center [610, 242] width 24 height 18
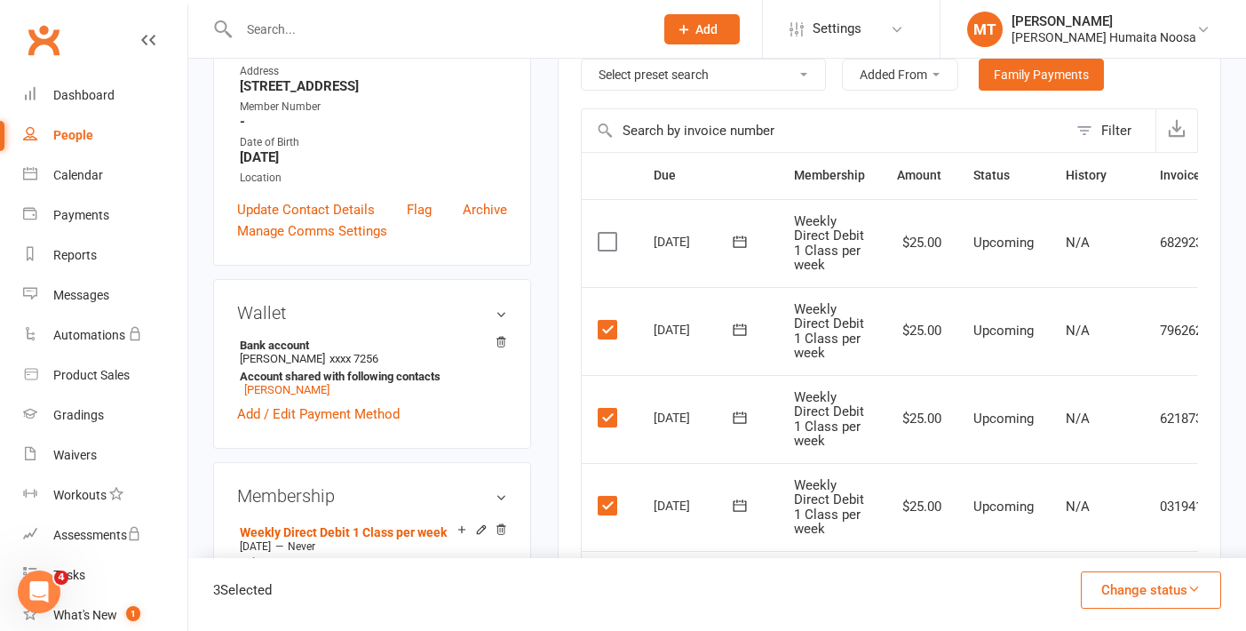
click at [606, 233] on input "checkbox" at bounding box center [604, 233] width 12 height 0
click at [1122, 591] on button "Change status" at bounding box center [1151, 589] width 140 height 37
click at [1089, 546] on link "Skipped" at bounding box center [1132, 542] width 176 height 36
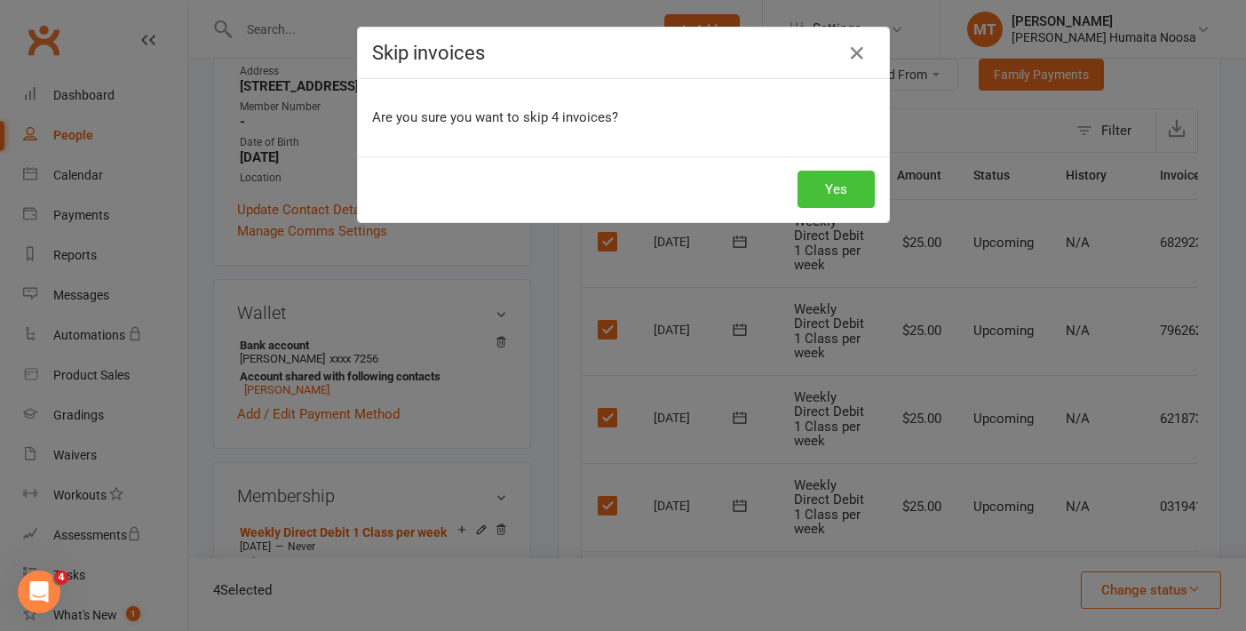
click at [824, 178] on button "Yes" at bounding box center [836, 189] width 77 height 37
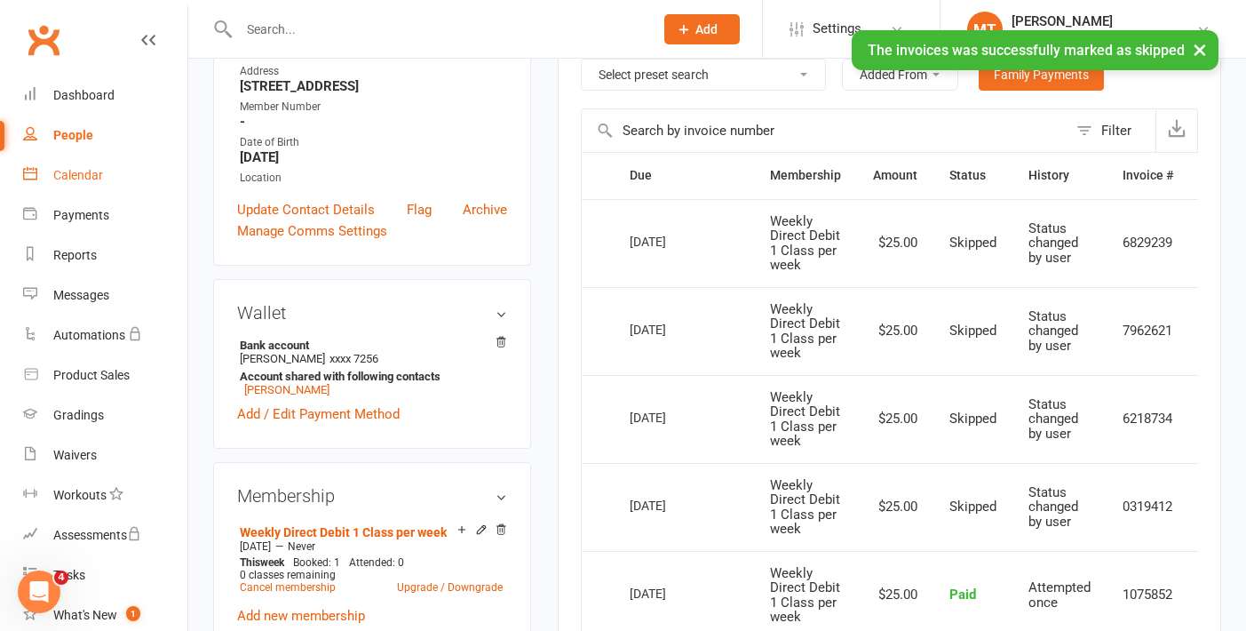
click at [86, 173] on div "Calendar" at bounding box center [78, 175] width 50 height 14
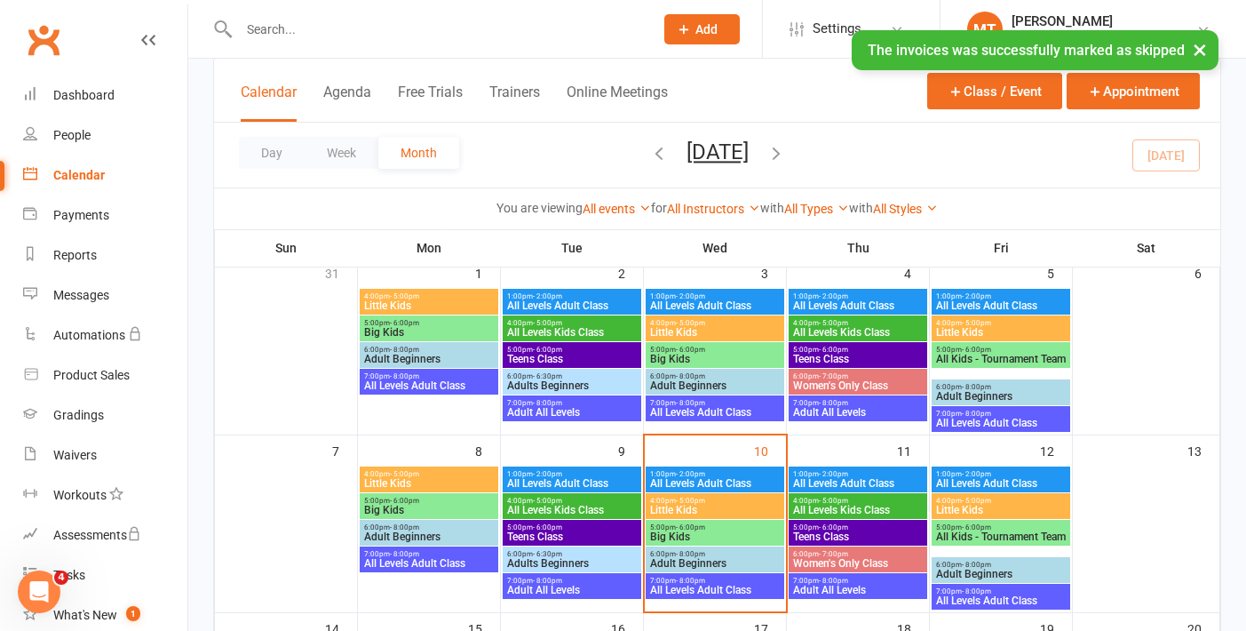
scroll to position [191, 0]
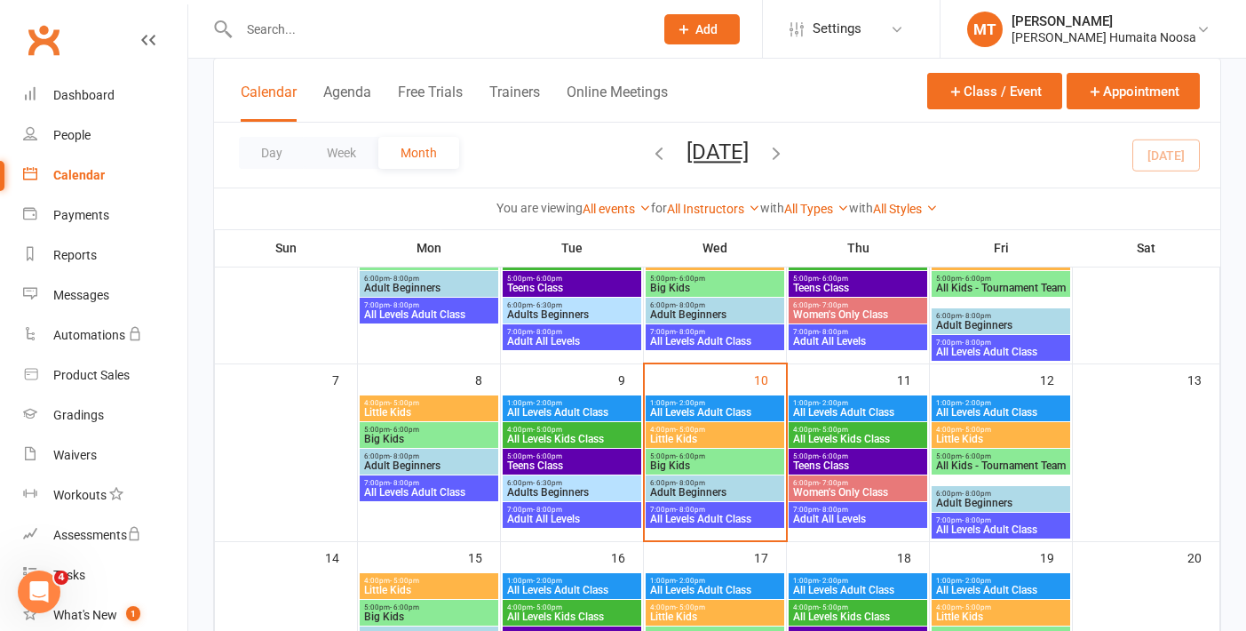
click at [883, 431] on span "4:00pm - 5:00pm" at bounding box center [857, 429] width 131 height 8
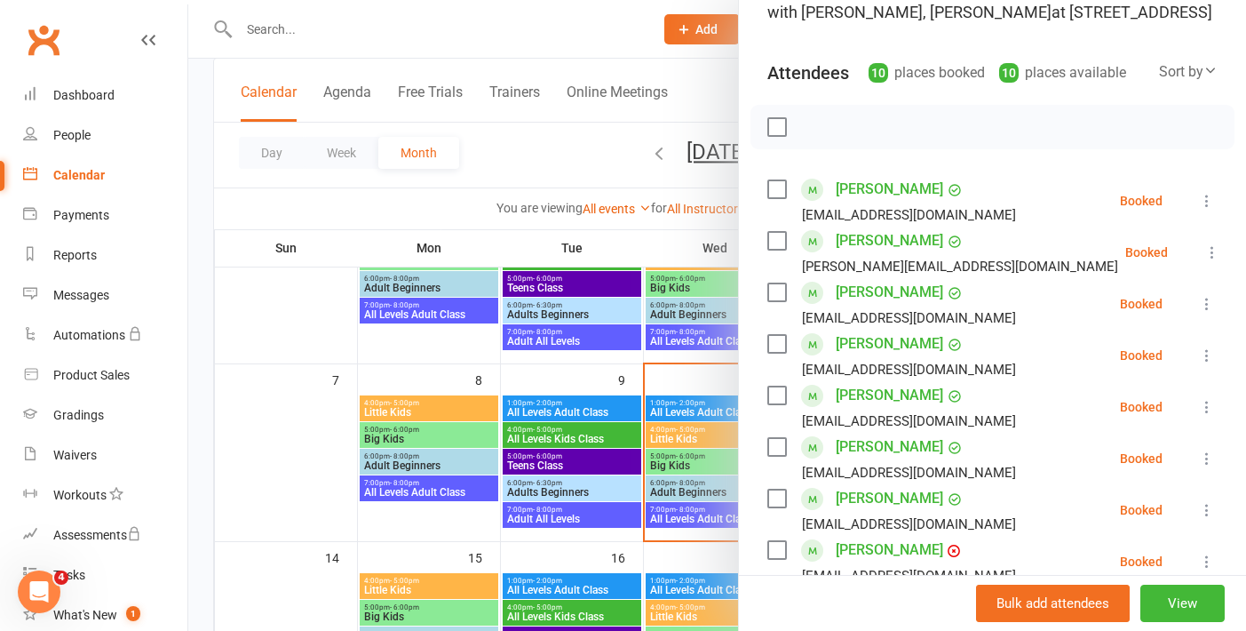
scroll to position [179, 0]
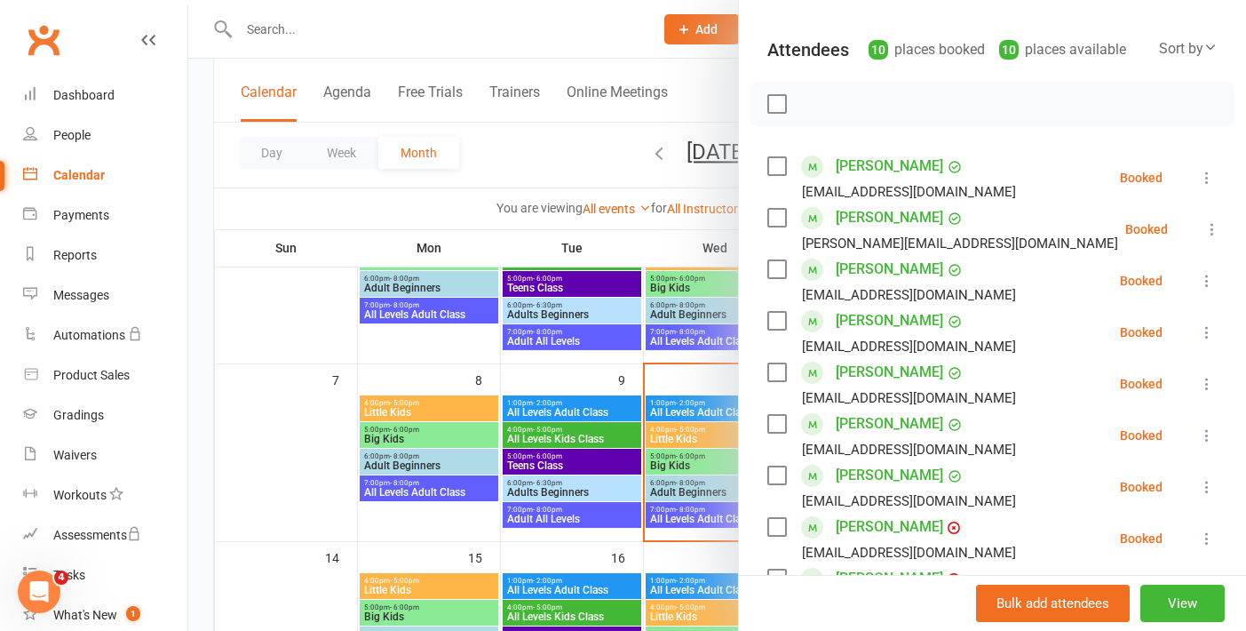
click at [1205, 389] on icon at bounding box center [1207, 384] width 18 height 18
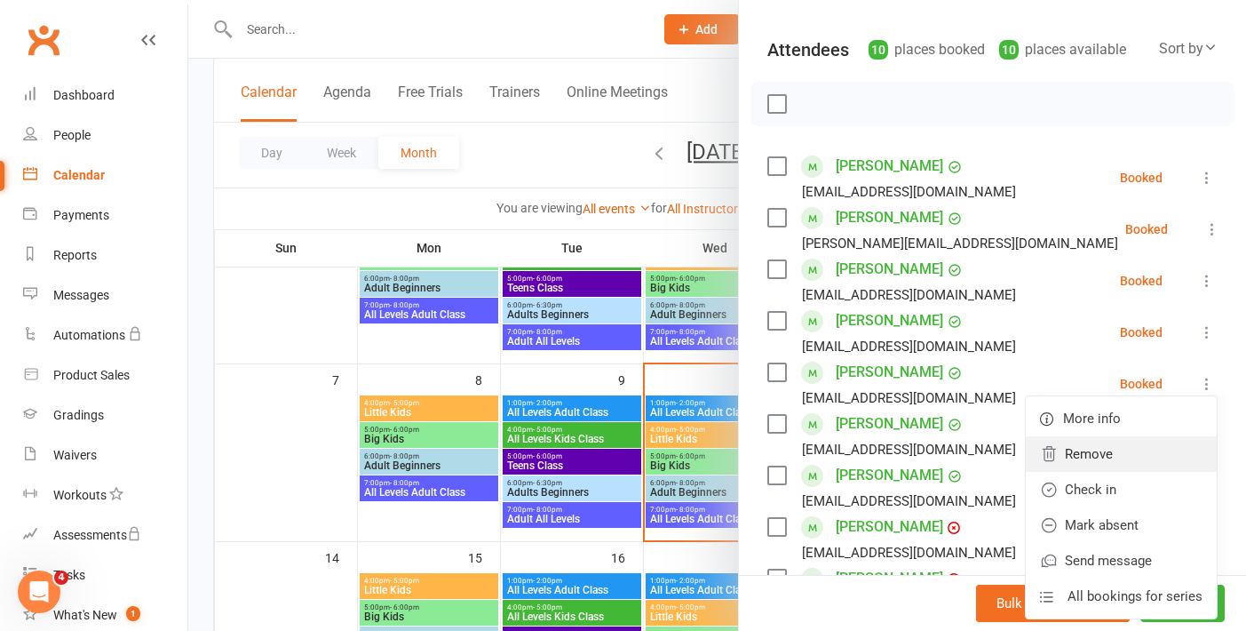
click at [1109, 452] on link "Remove" at bounding box center [1121, 454] width 191 height 36
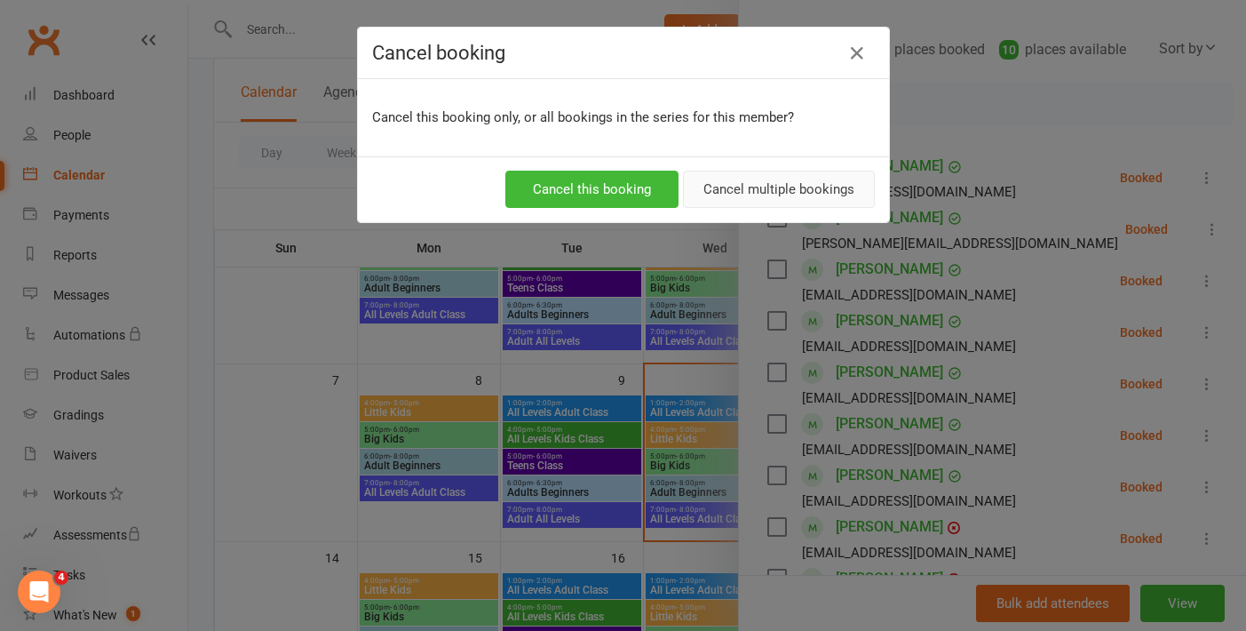
click at [762, 193] on button "Cancel multiple bookings" at bounding box center [779, 189] width 192 height 37
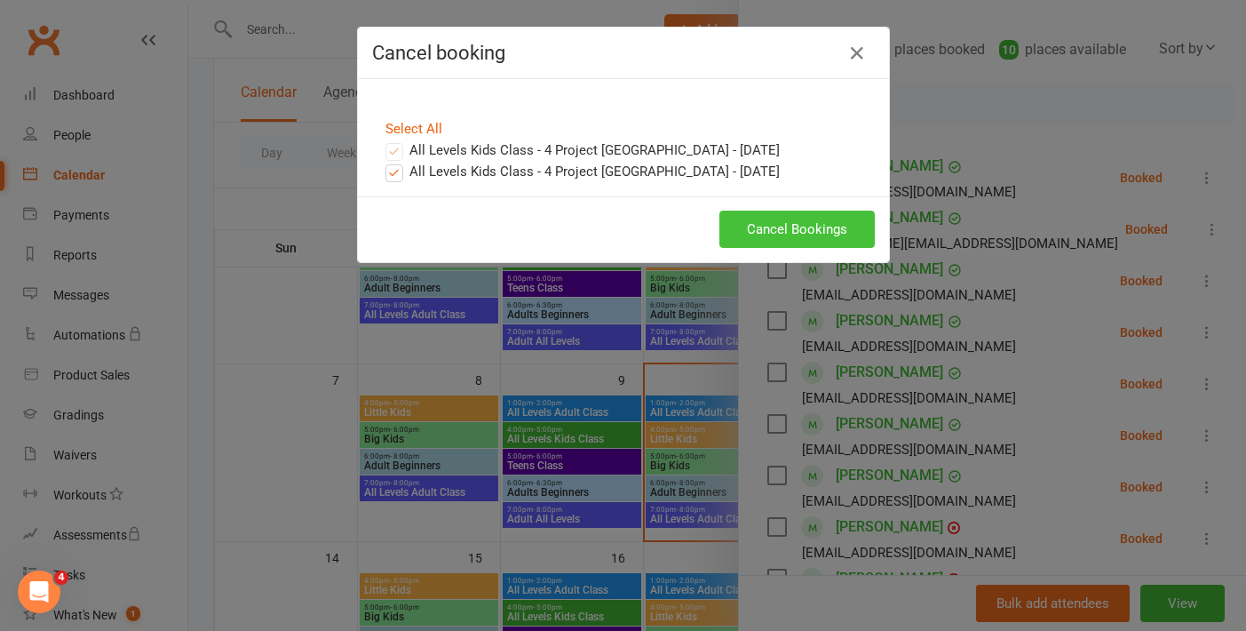
click at [766, 246] on button "Cancel Bookings" at bounding box center [796, 228] width 155 height 37
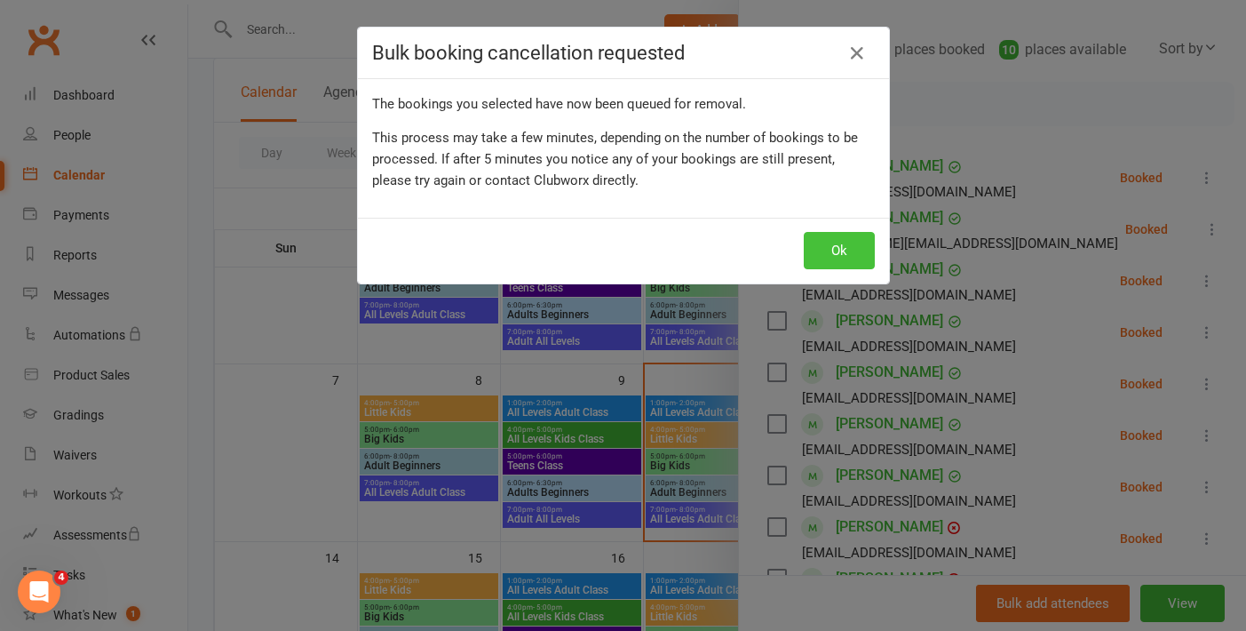
click at [848, 252] on button "Ok" at bounding box center [839, 250] width 71 height 37
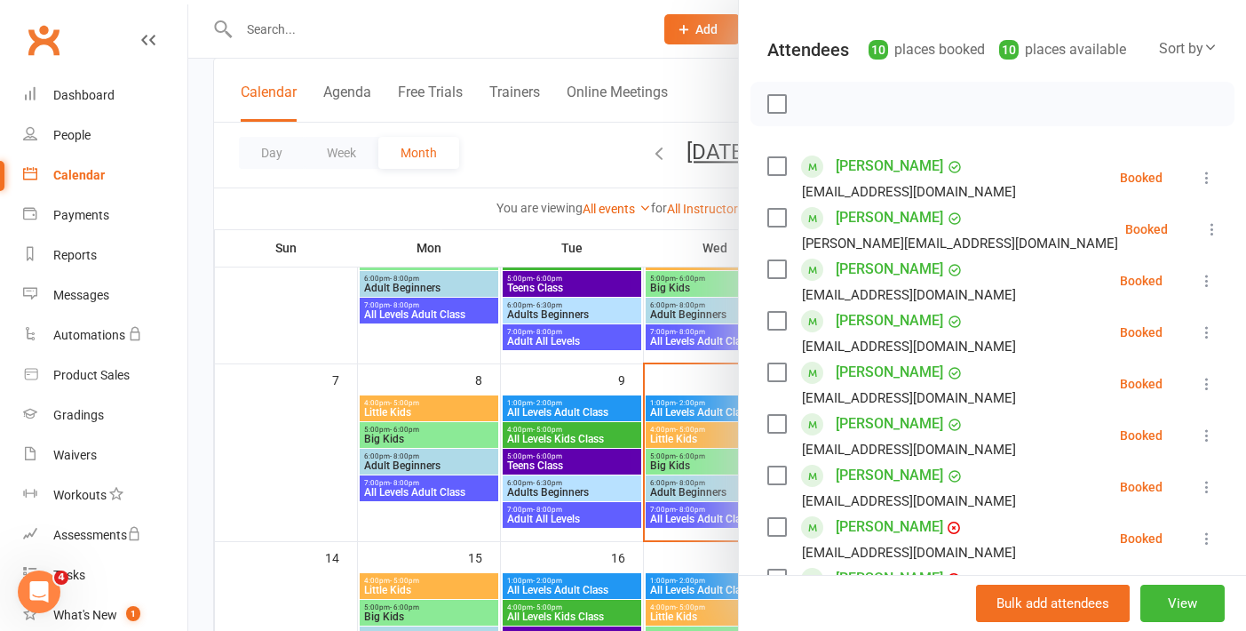
click at [584, 524] on div at bounding box center [717, 315] width 1058 height 631
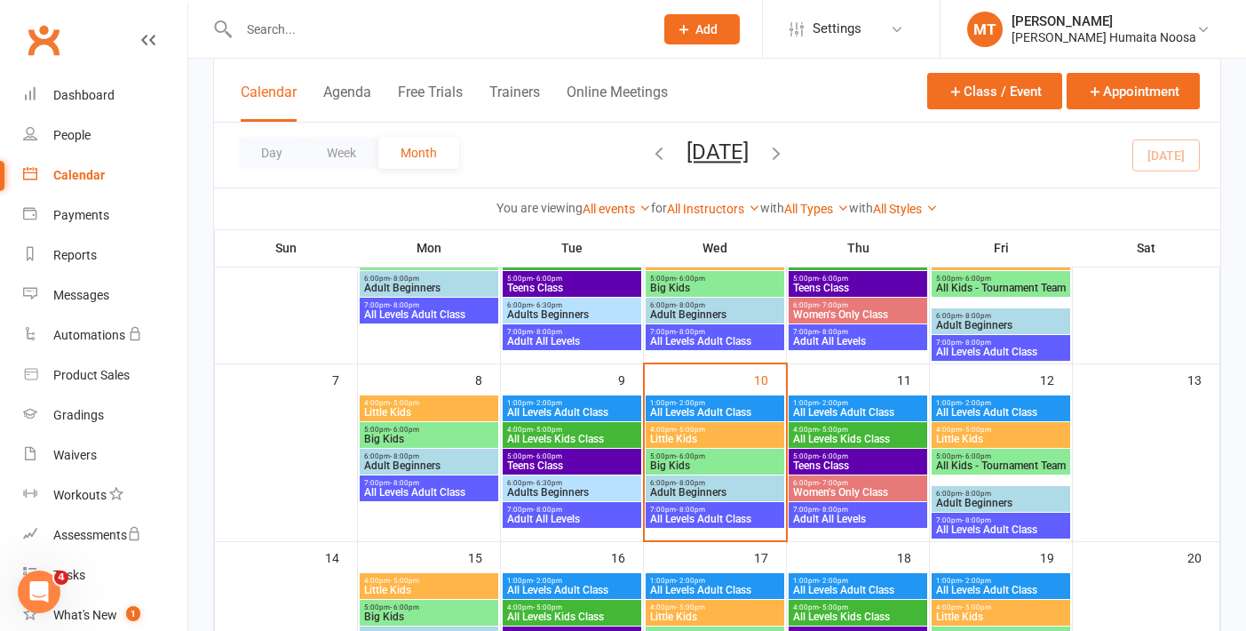
click at [871, 455] on span "5:00pm - 6:00pm" at bounding box center [857, 456] width 131 height 8
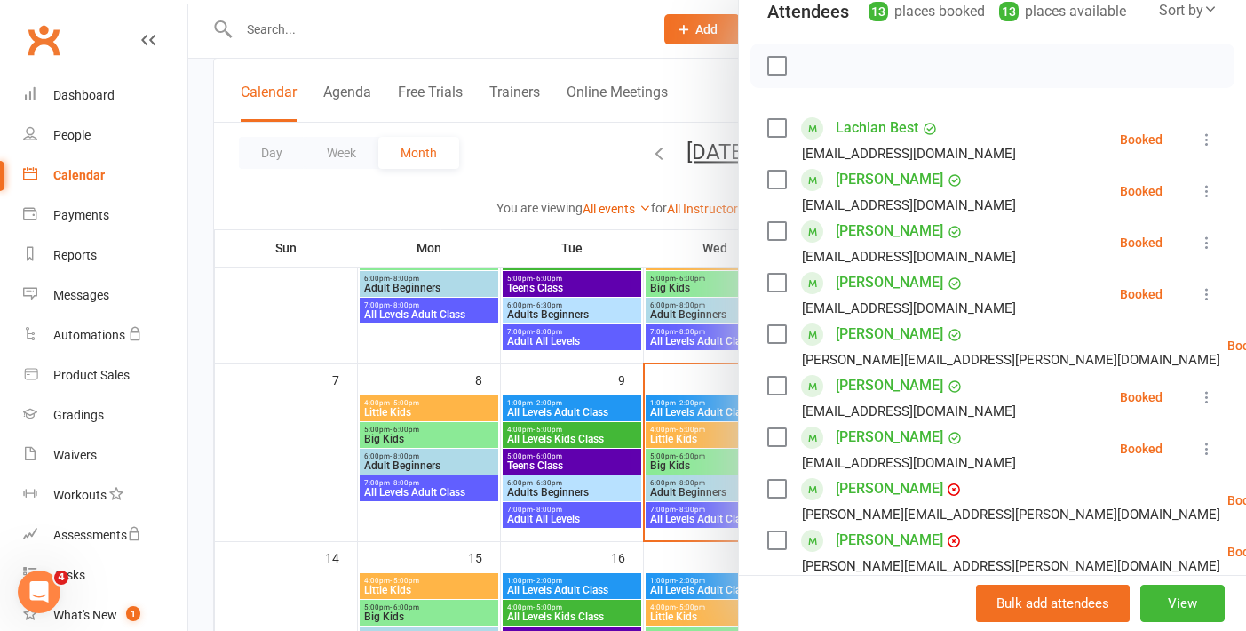
scroll to position [289, 0]
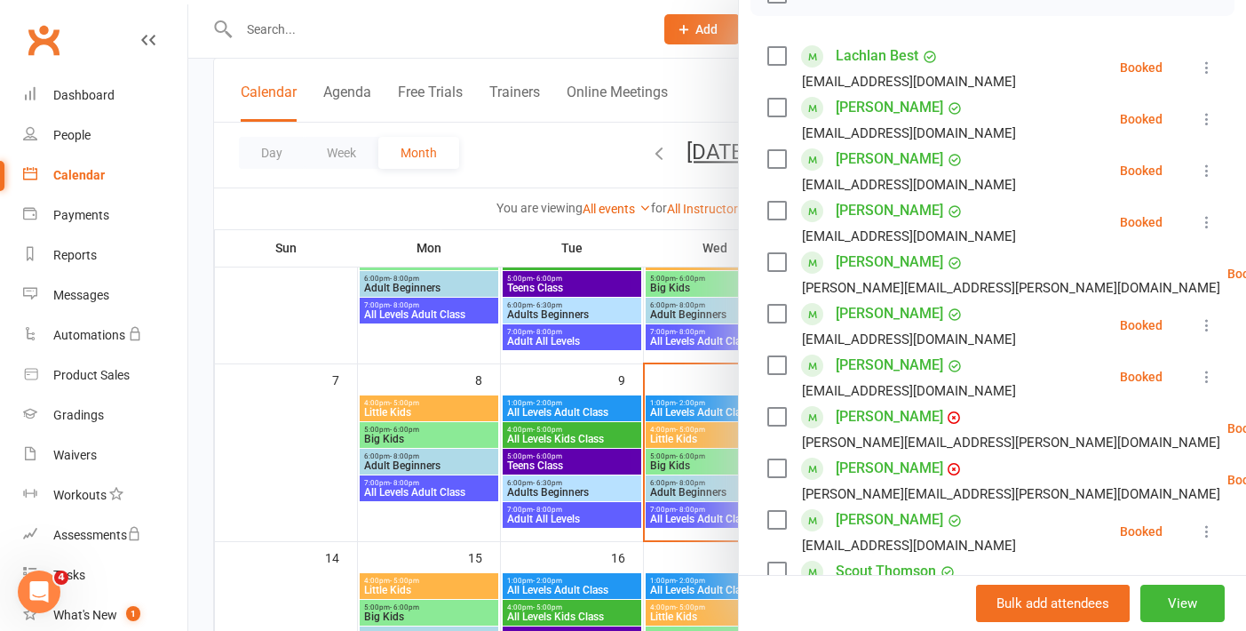
click at [1208, 321] on icon at bounding box center [1207, 325] width 18 height 18
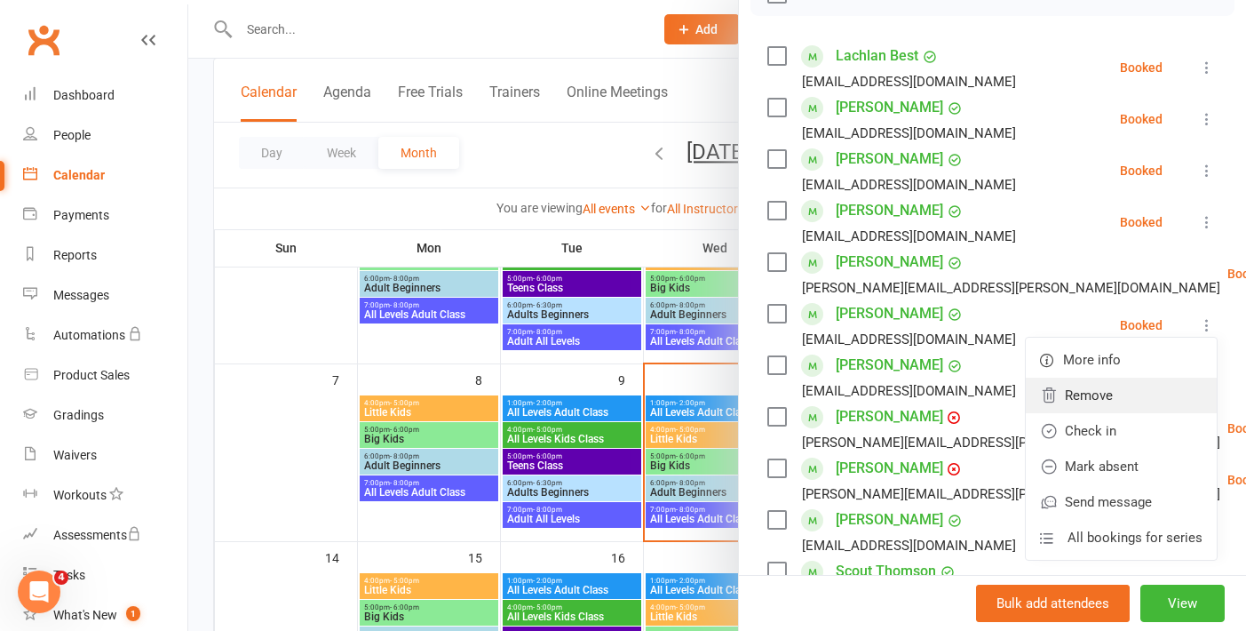
click at [1106, 385] on link "Remove" at bounding box center [1121, 395] width 191 height 36
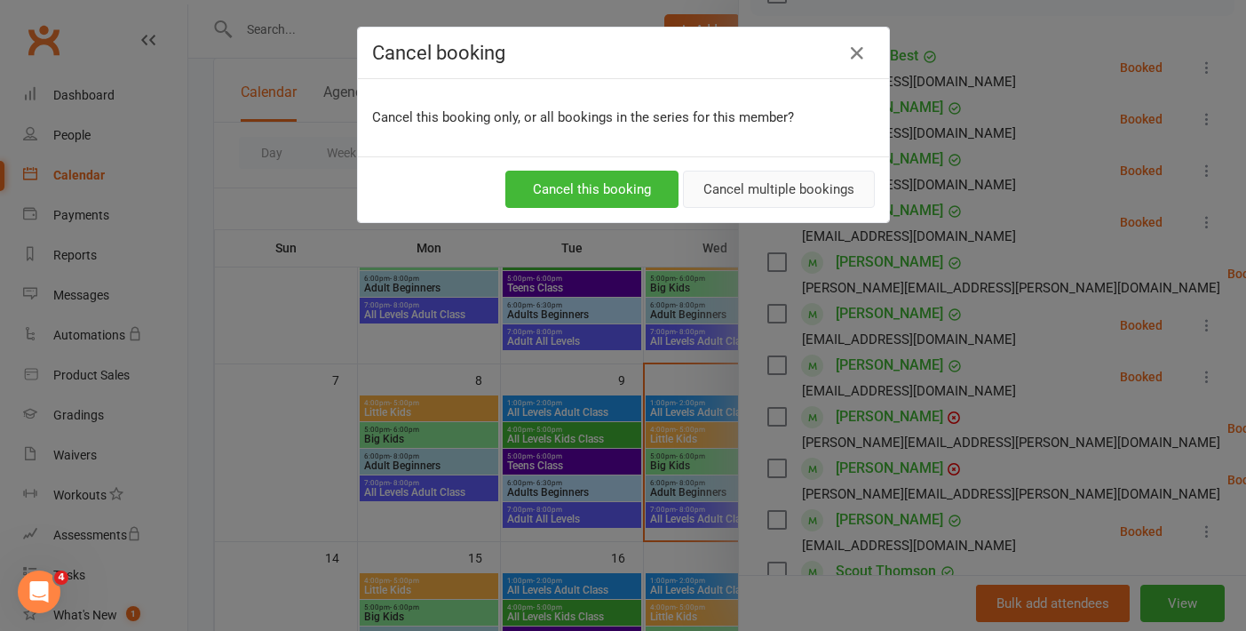
click at [786, 194] on button "Cancel multiple bookings" at bounding box center [779, 189] width 192 height 37
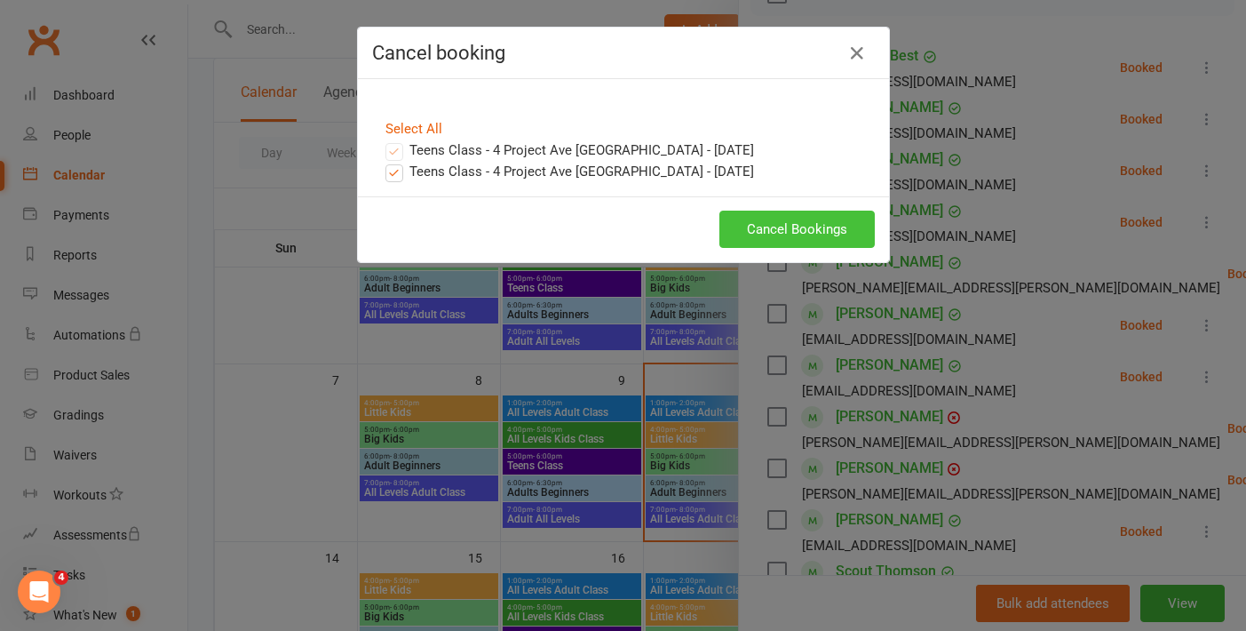
click at [782, 234] on button "Cancel Bookings" at bounding box center [796, 228] width 155 height 37
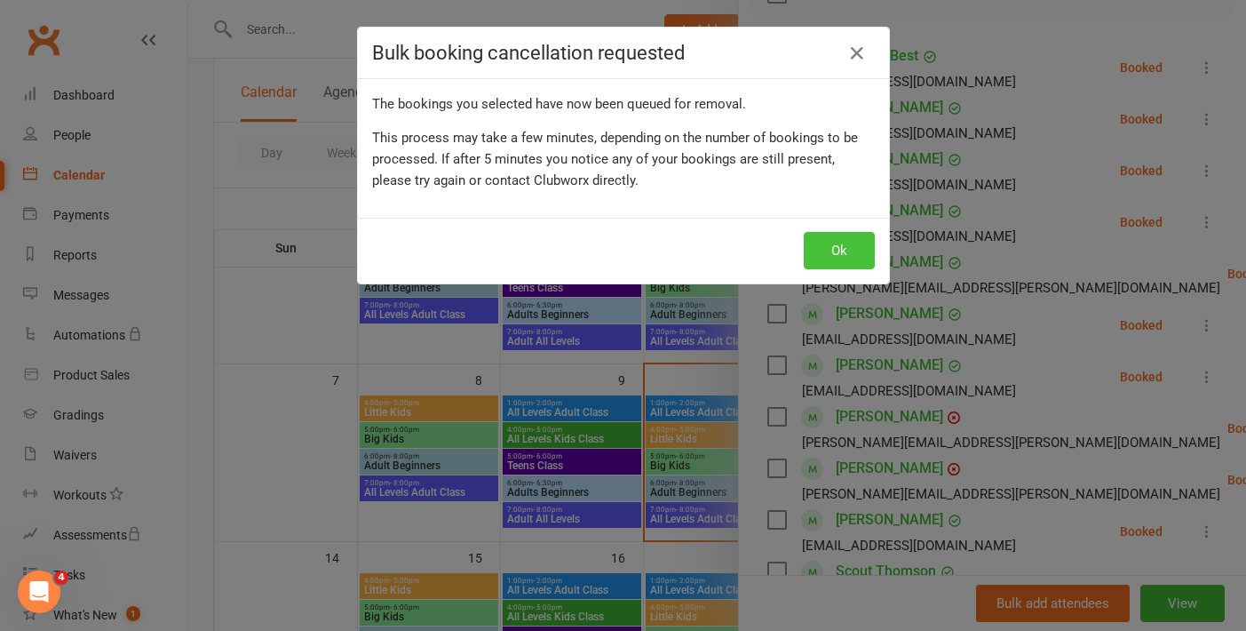
click at [806, 246] on button "Ok" at bounding box center [839, 250] width 71 height 37
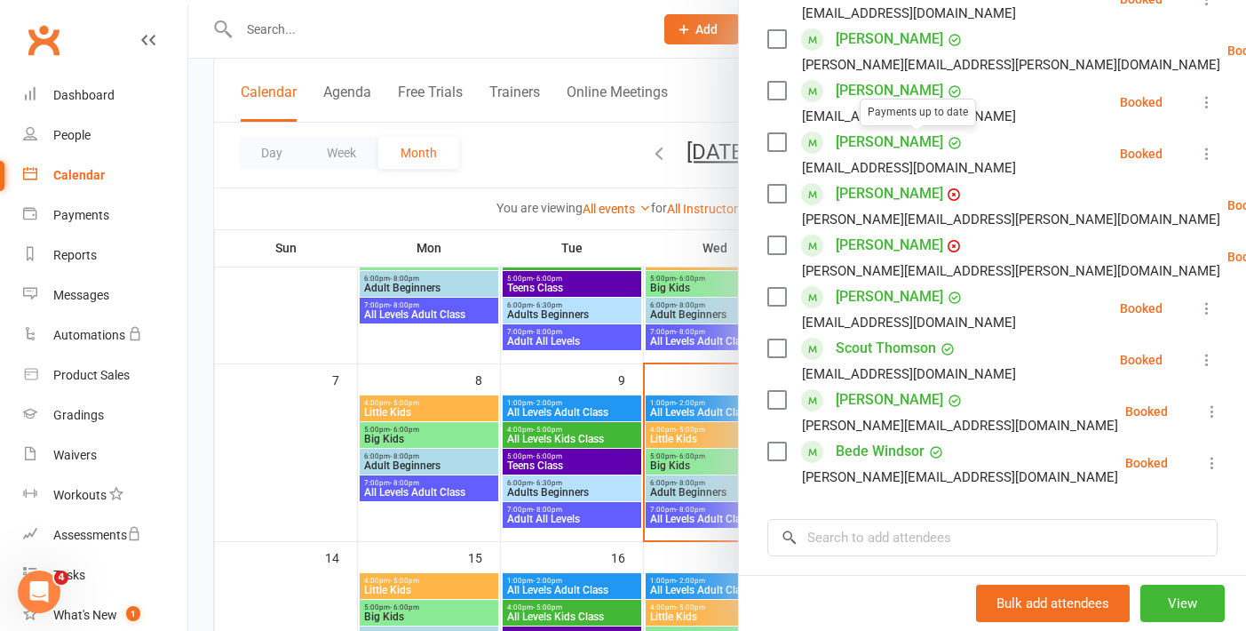
scroll to position [511, 0]
click at [320, 346] on div at bounding box center [717, 315] width 1058 height 631
